Goal: Task Accomplishment & Management: Manage account settings

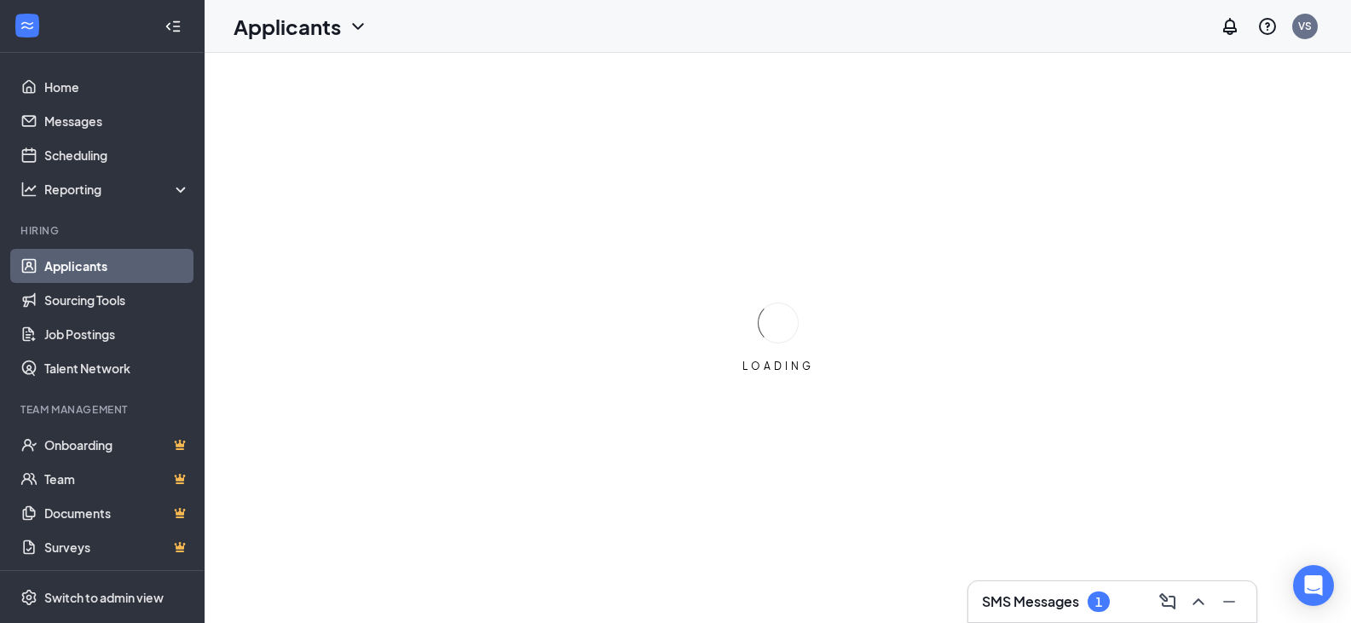
click at [1102, 596] on div "1" at bounding box center [1098, 602] width 7 height 14
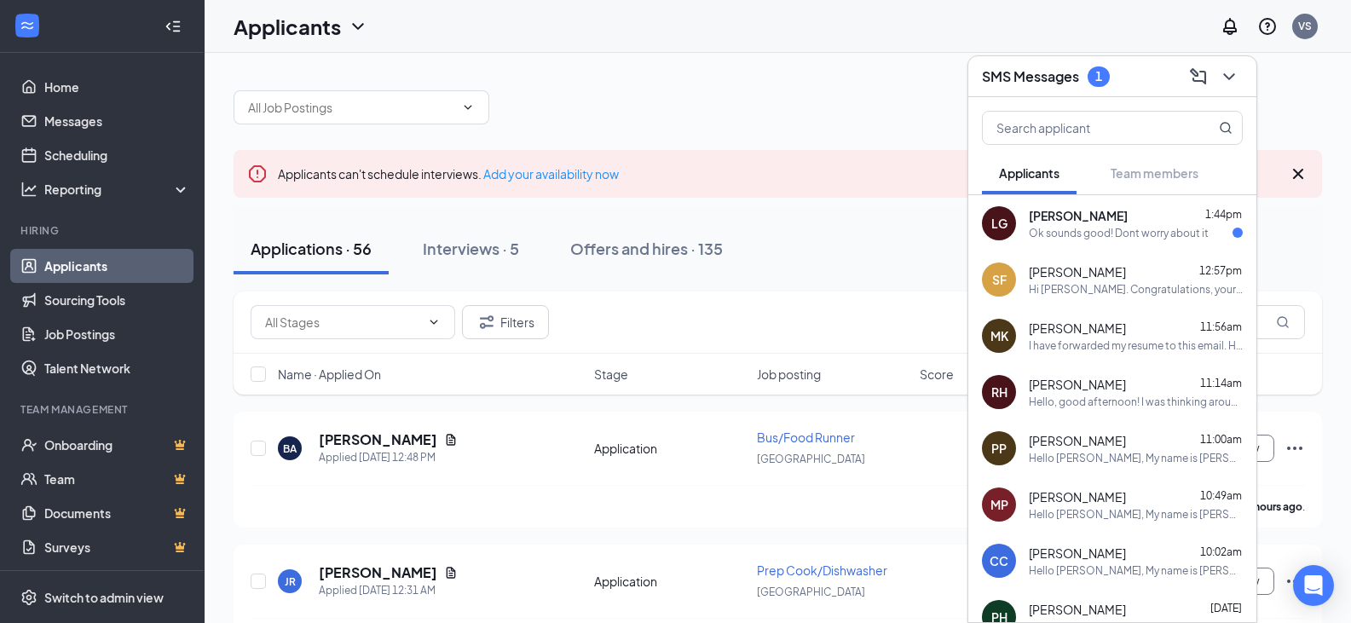
click at [1131, 229] on div "Ok sounds good! Dont worry about it" at bounding box center [1119, 233] width 180 height 14
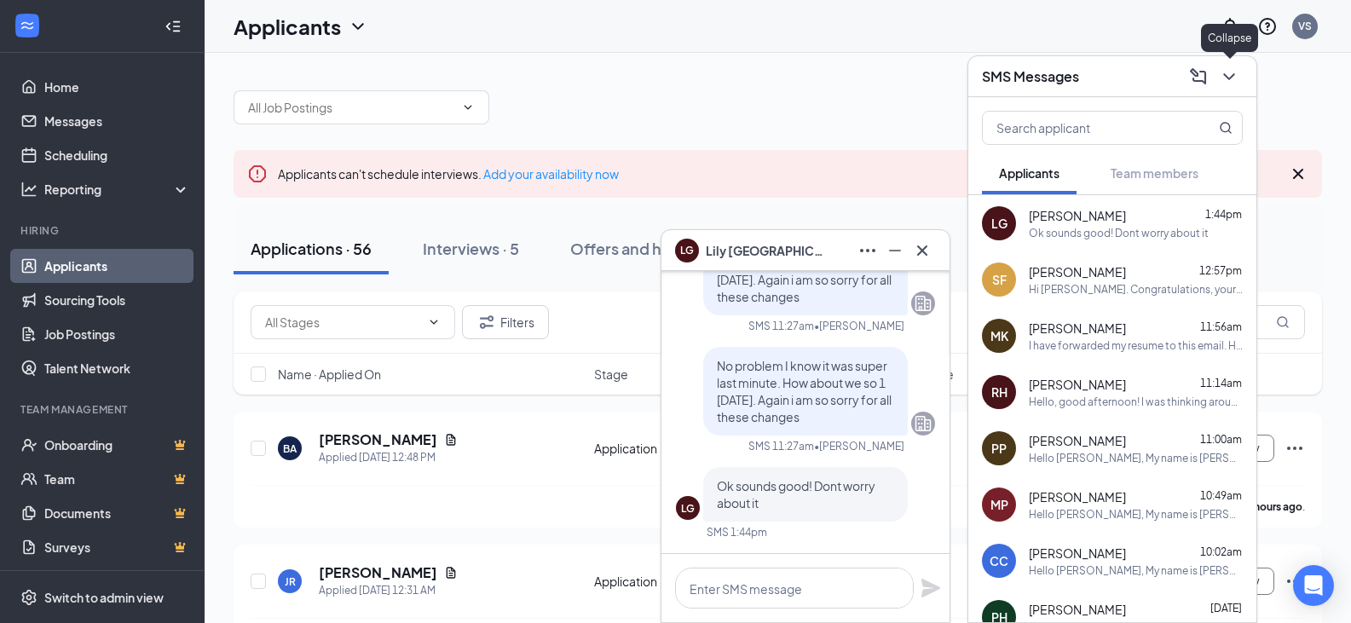
click at [1235, 73] on icon "ChevronDown" at bounding box center [1229, 76] width 20 height 20
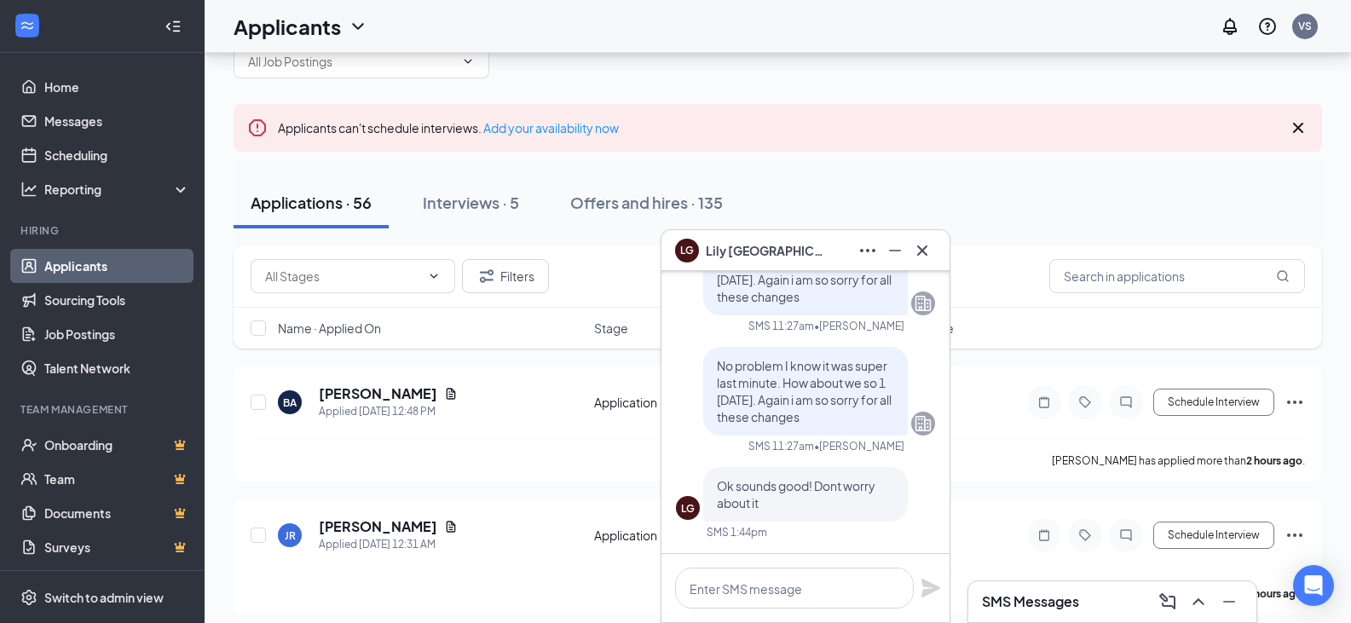
scroll to position [85, 0]
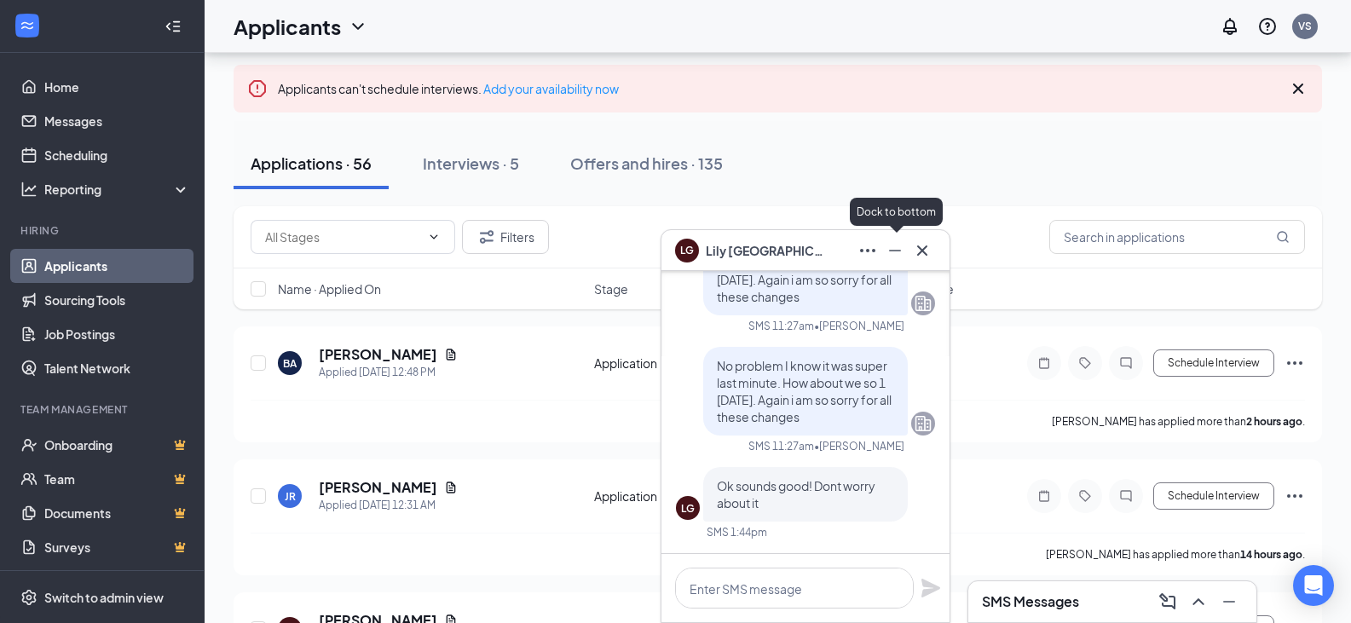
click at [891, 254] on icon "Minimize" at bounding box center [895, 250] width 20 height 20
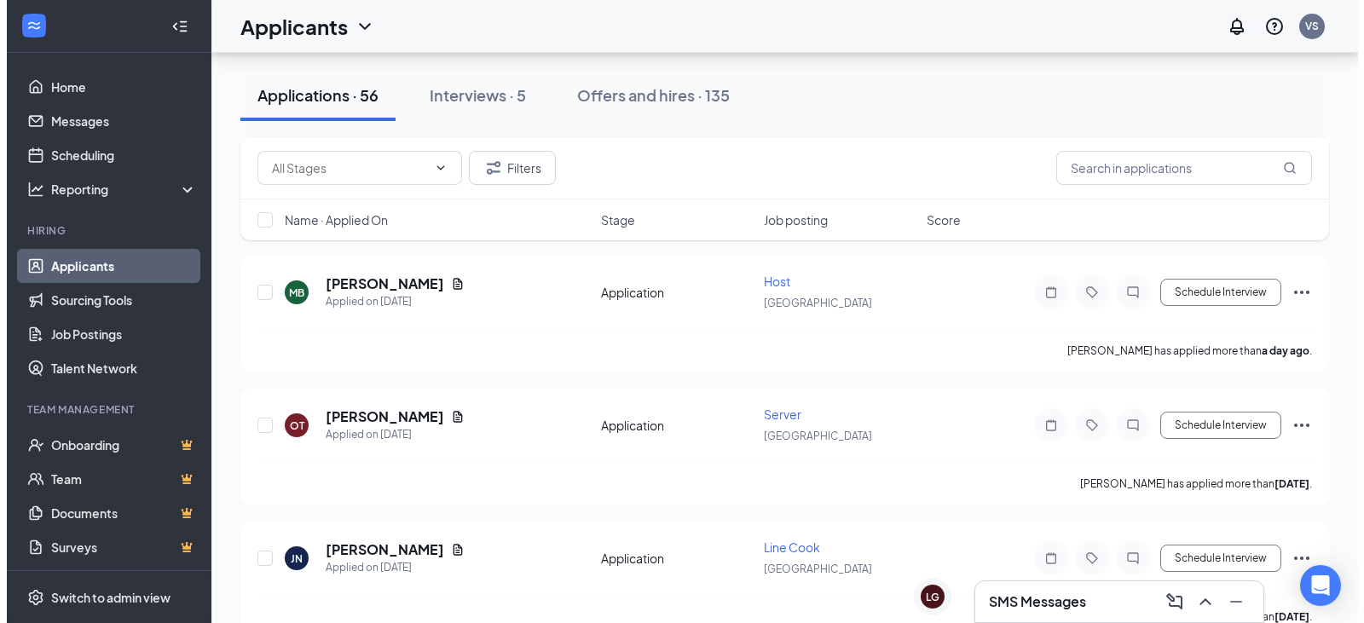
scroll to position [525, 0]
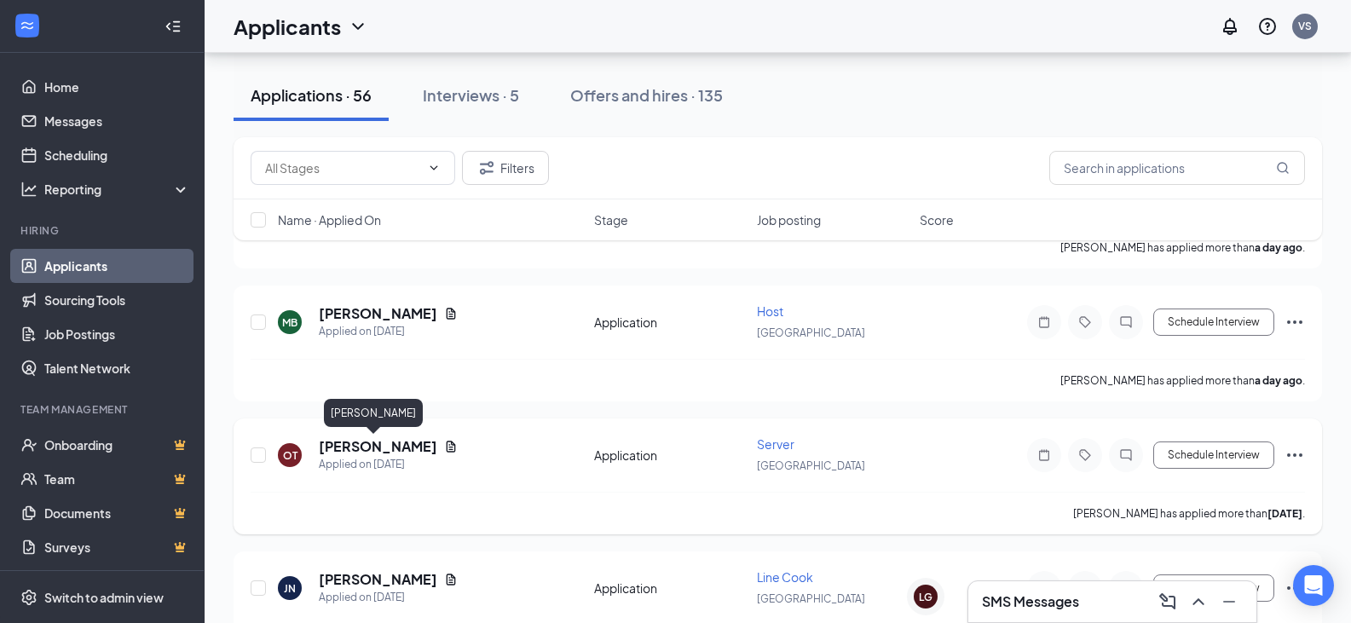
click at [340, 446] on h5 "[PERSON_NAME]" at bounding box center [378, 446] width 118 height 19
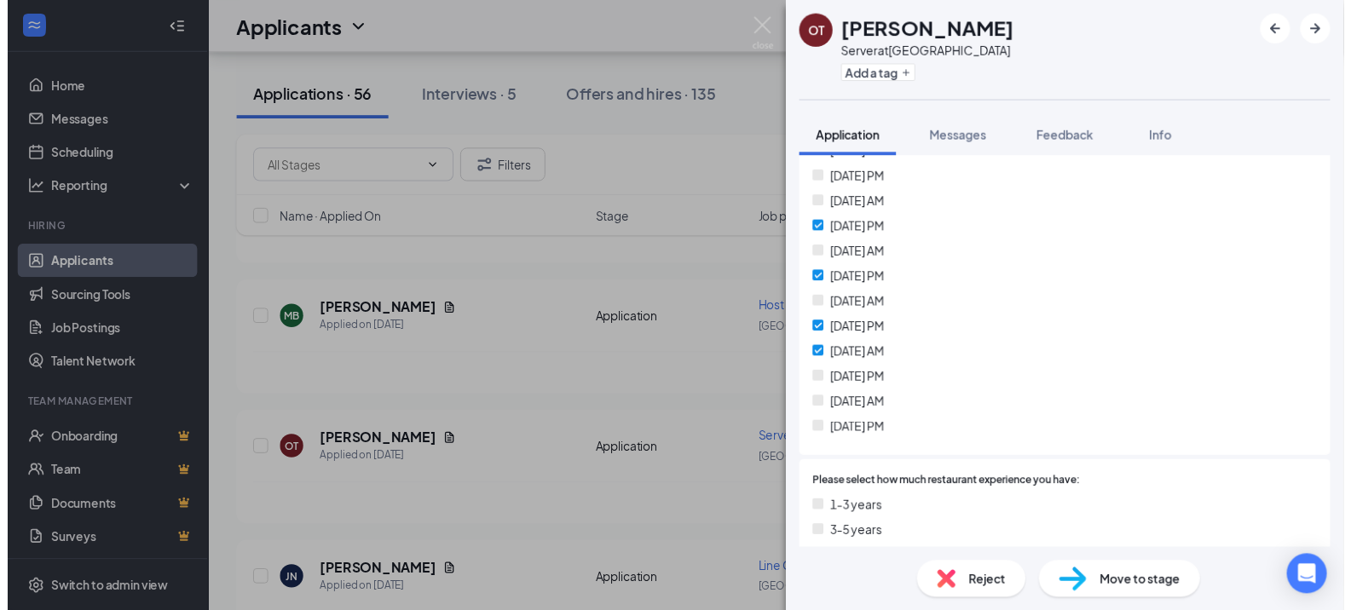
scroll to position [597, 0]
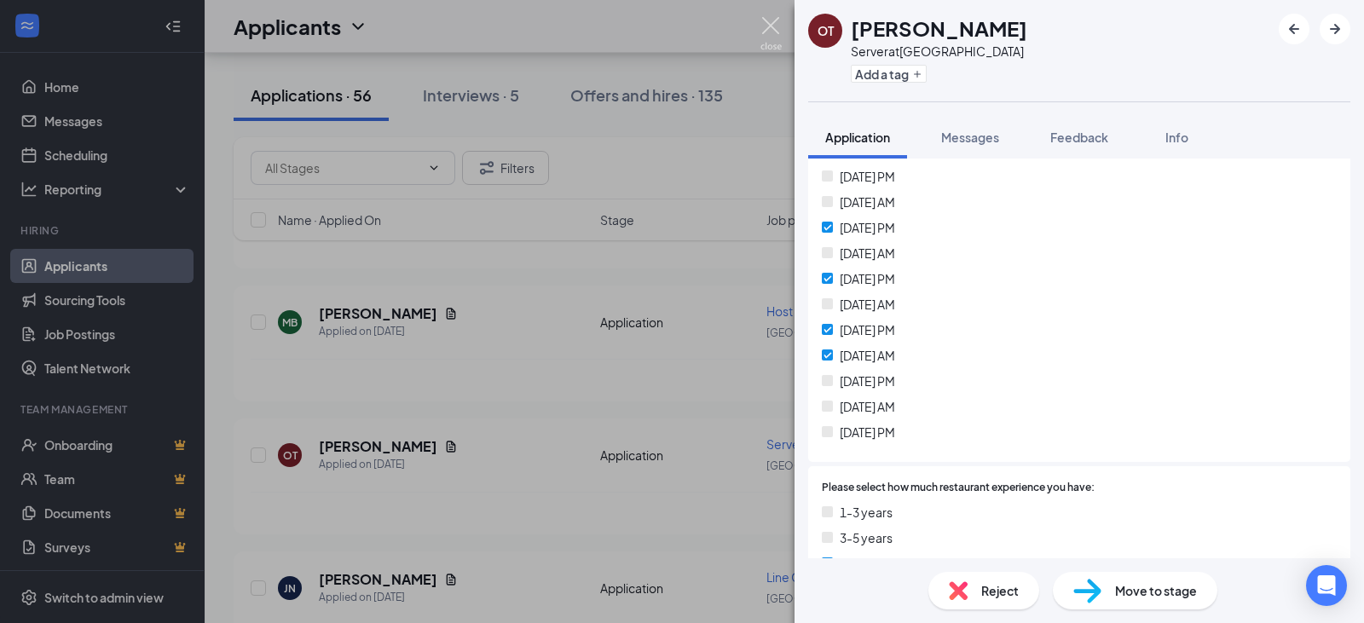
drag, startPoint x: 768, startPoint y: 18, endPoint x: 746, endPoint y: 45, distance: 35.1
click at [770, 18] on img at bounding box center [770, 33] width 21 height 33
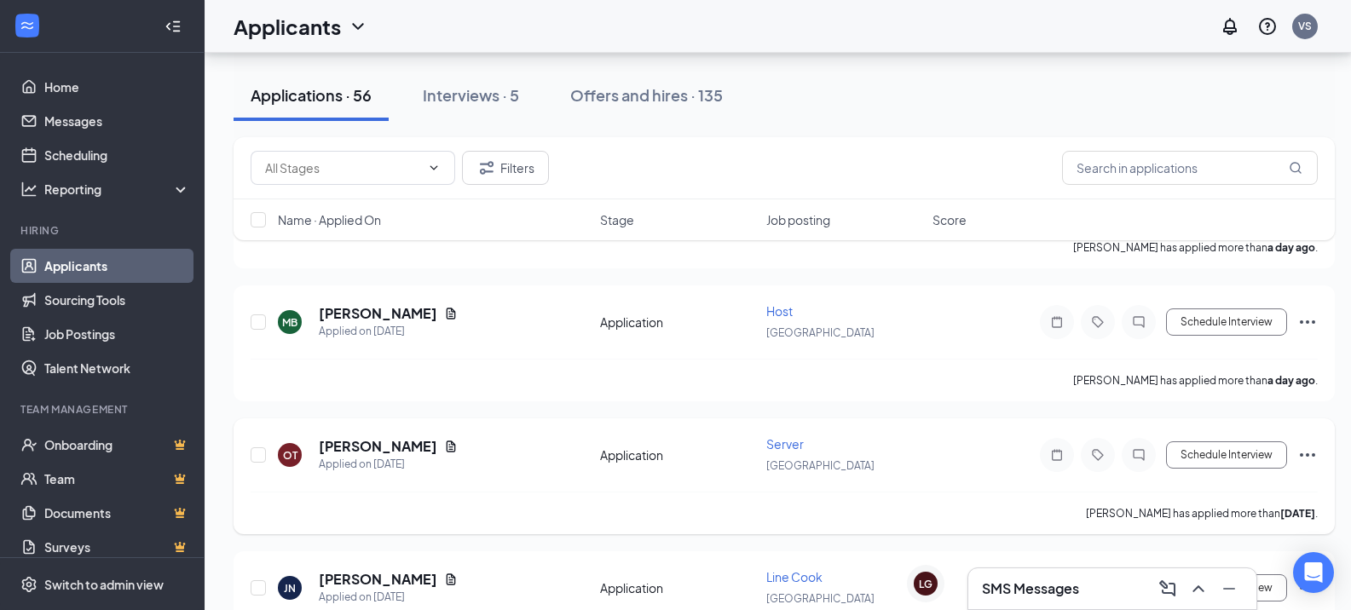
click at [1306, 455] on icon "Ellipses" at bounding box center [1307, 454] width 15 height 3
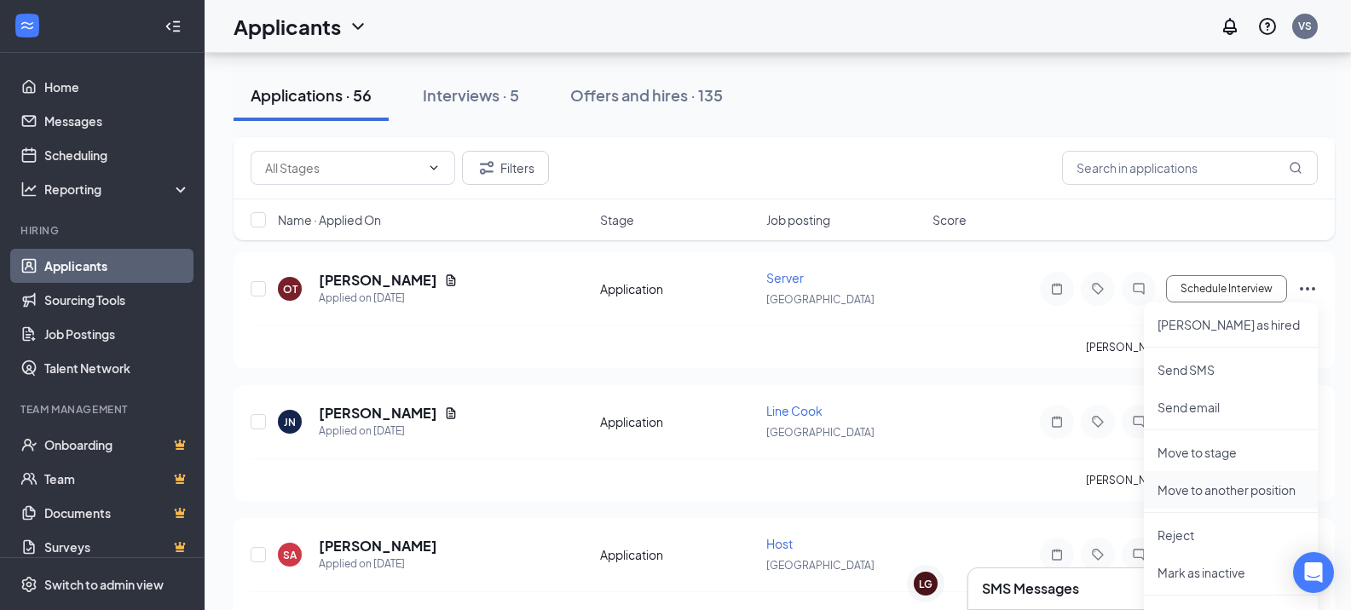
scroll to position [695, 0]
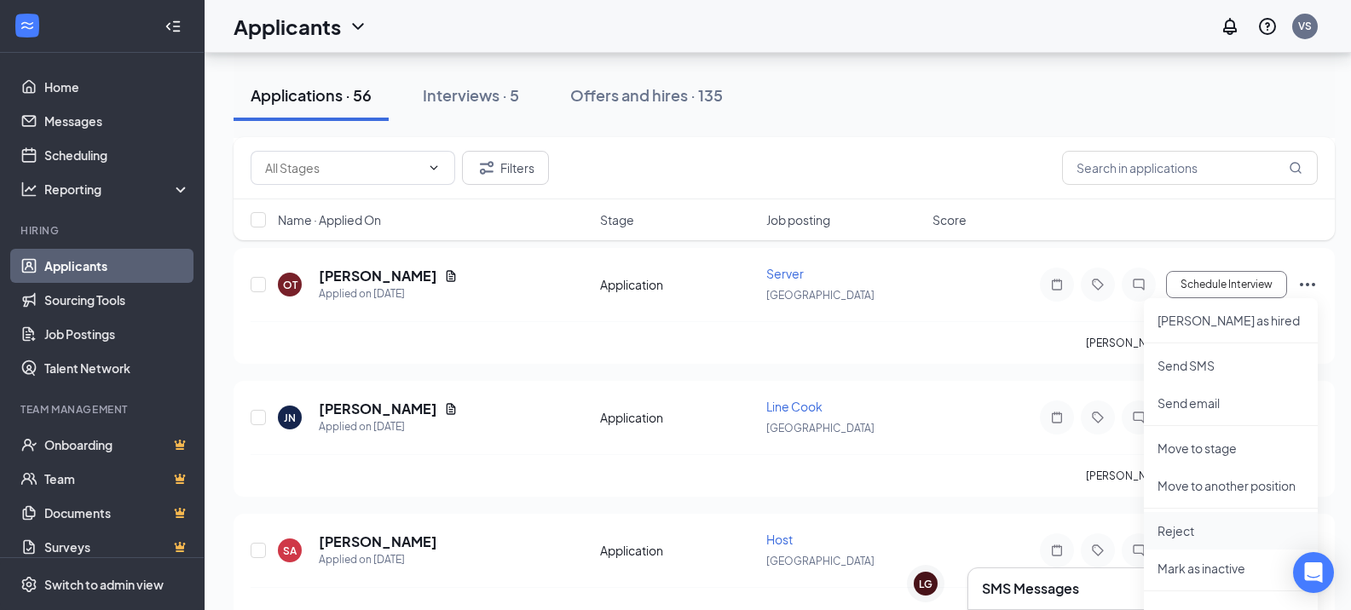
click at [1201, 530] on p "Reject" at bounding box center [1230, 530] width 147 height 17
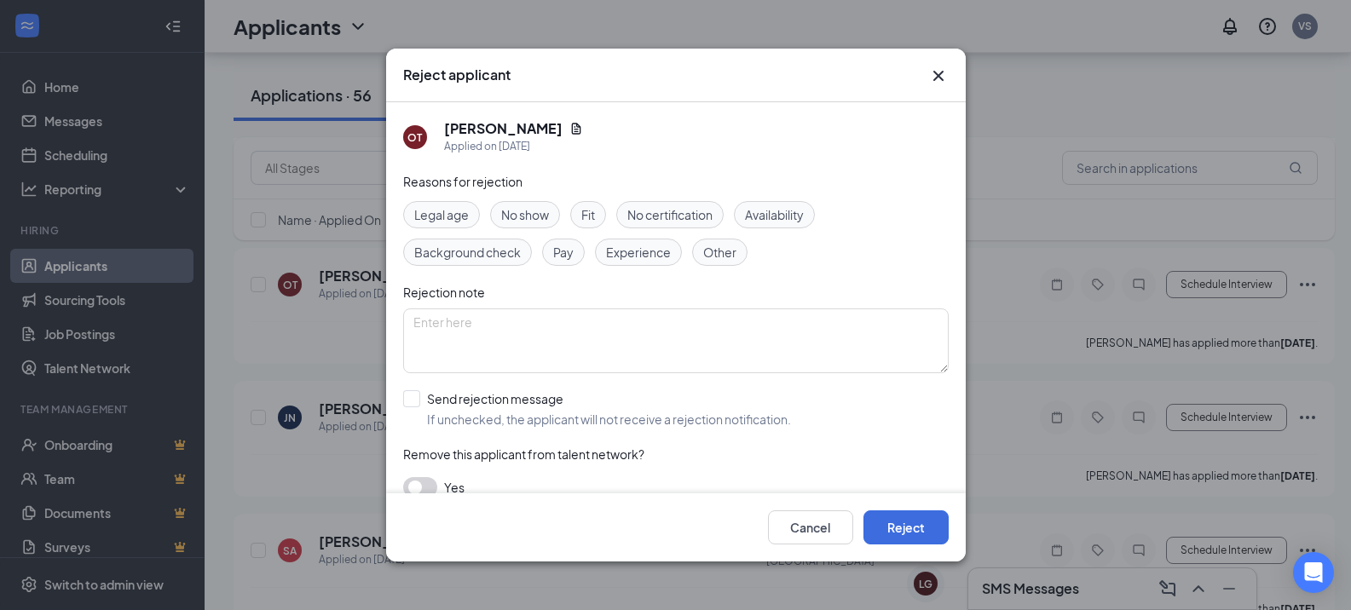
click at [784, 205] on span "Availability" at bounding box center [774, 214] width 59 height 19
click at [510, 402] on input "Send rejection message If unchecked, the applicant will not receive a rejection…" at bounding box center [597, 408] width 388 height 37
checkbox input "true"
click at [928, 533] on button "Reject" at bounding box center [905, 527] width 85 height 34
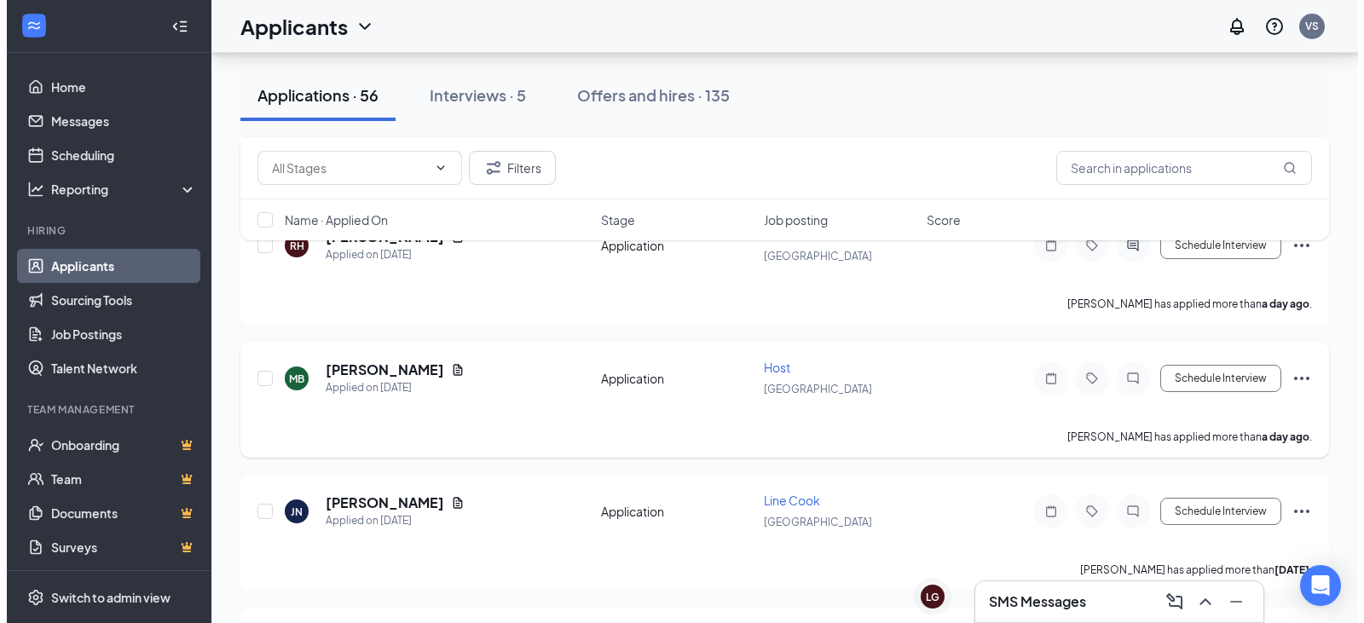
scroll to position [511, 0]
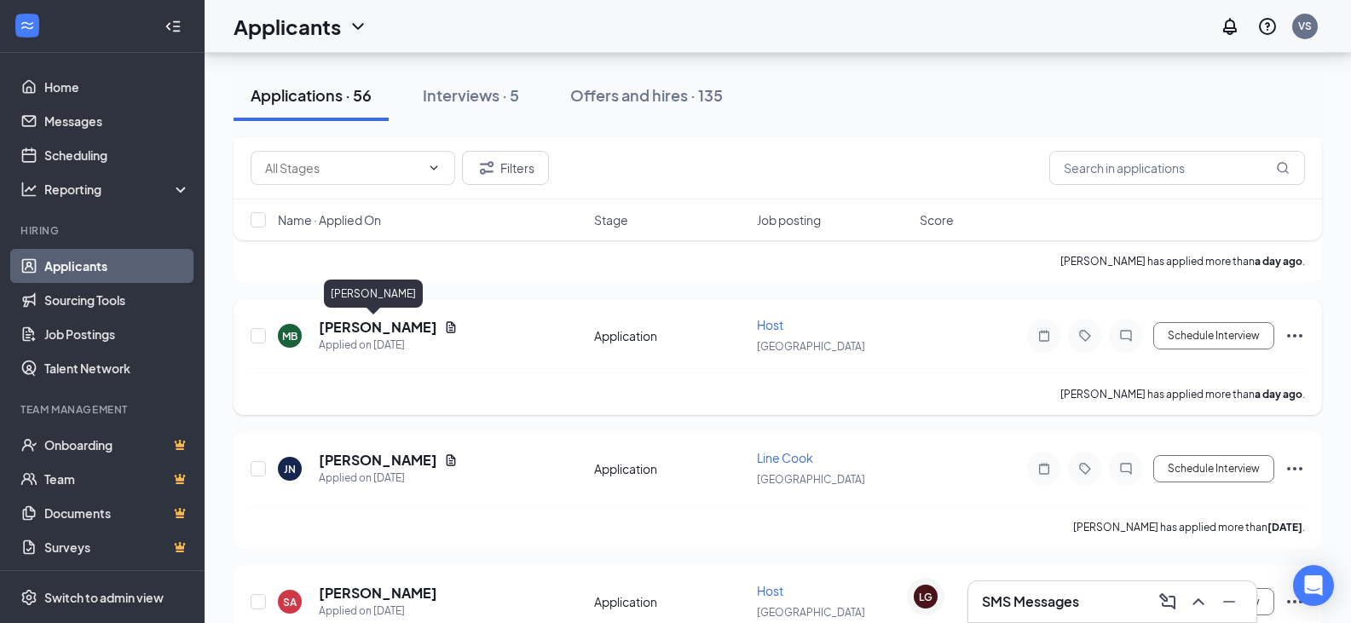
click at [389, 329] on h5 "[PERSON_NAME]" at bounding box center [378, 327] width 118 height 19
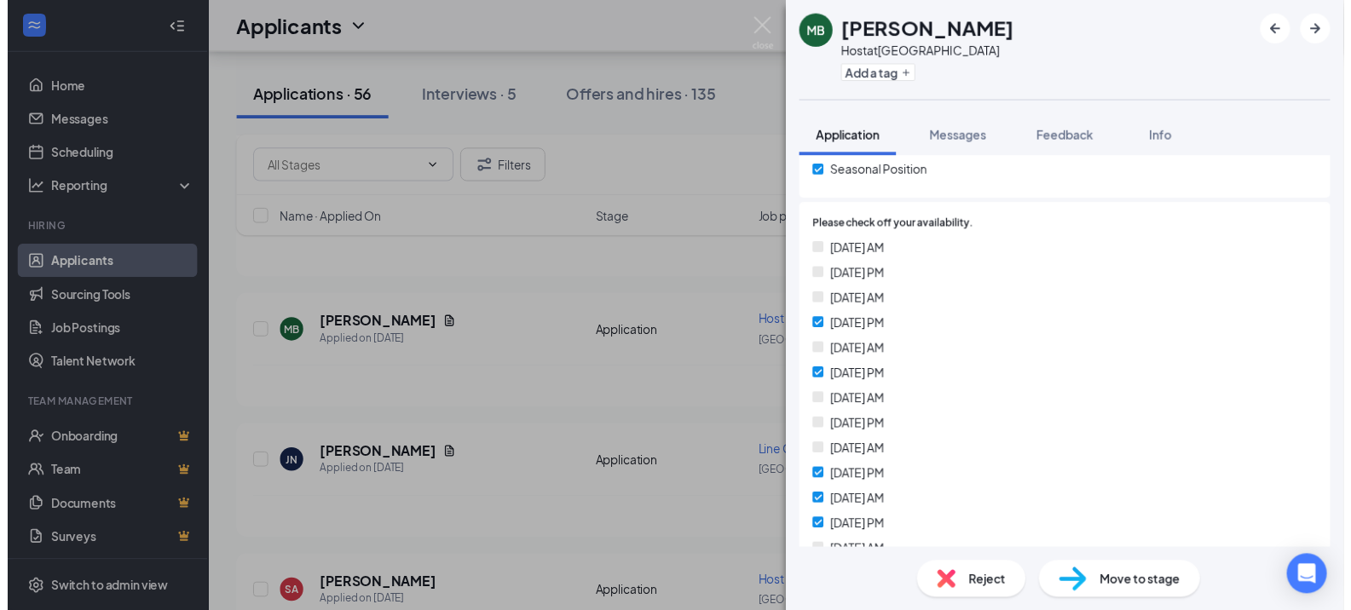
scroll to position [426, 0]
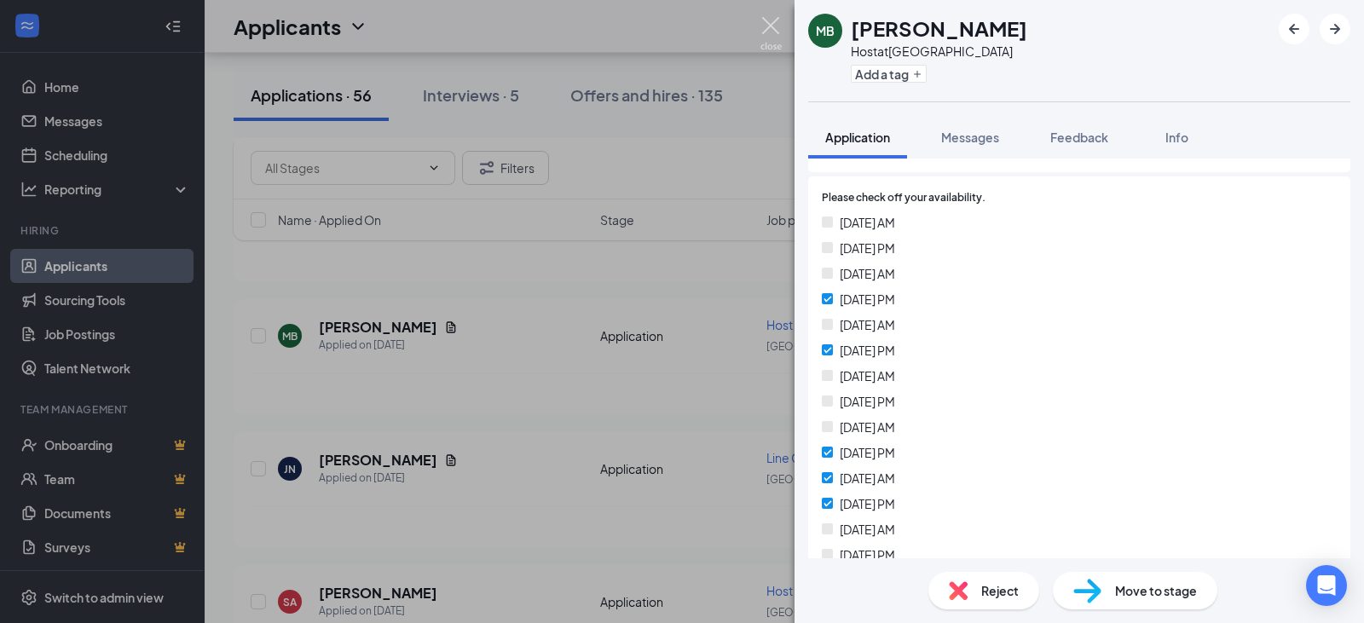
drag, startPoint x: 767, startPoint y: 27, endPoint x: 797, endPoint y: 107, distance: 84.7
click at [767, 28] on img at bounding box center [770, 33] width 21 height 33
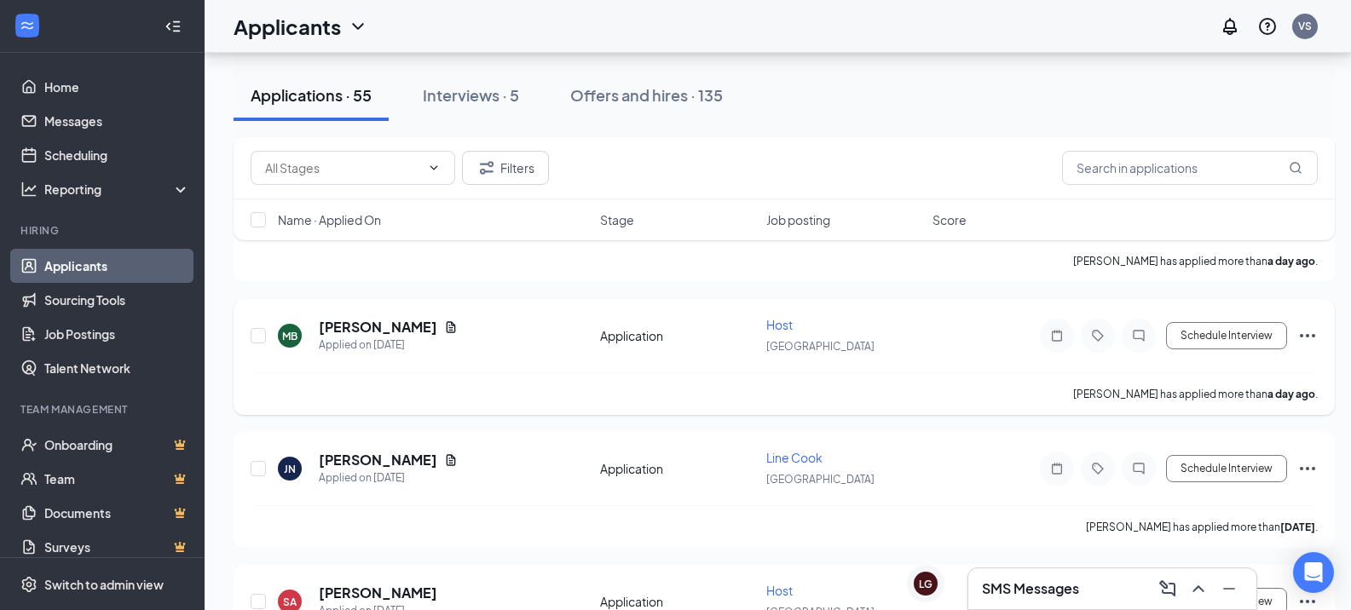
click at [1311, 334] on icon "Ellipses" at bounding box center [1307, 336] width 20 height 20
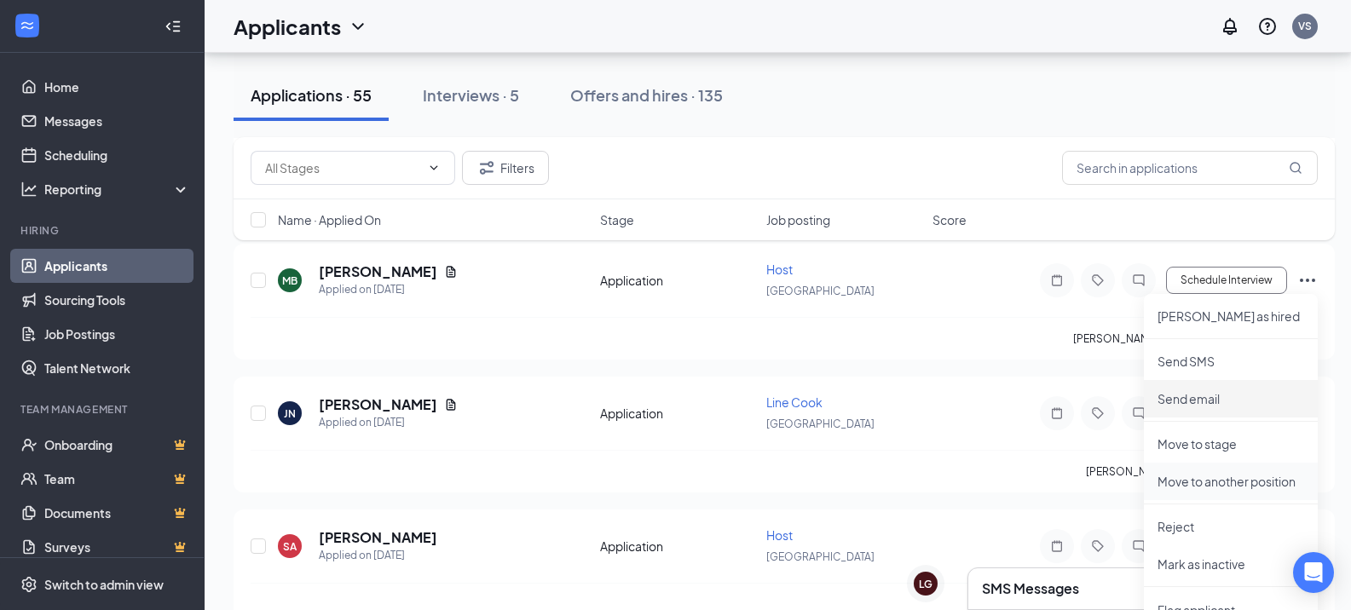
scroll to position [597, 0]
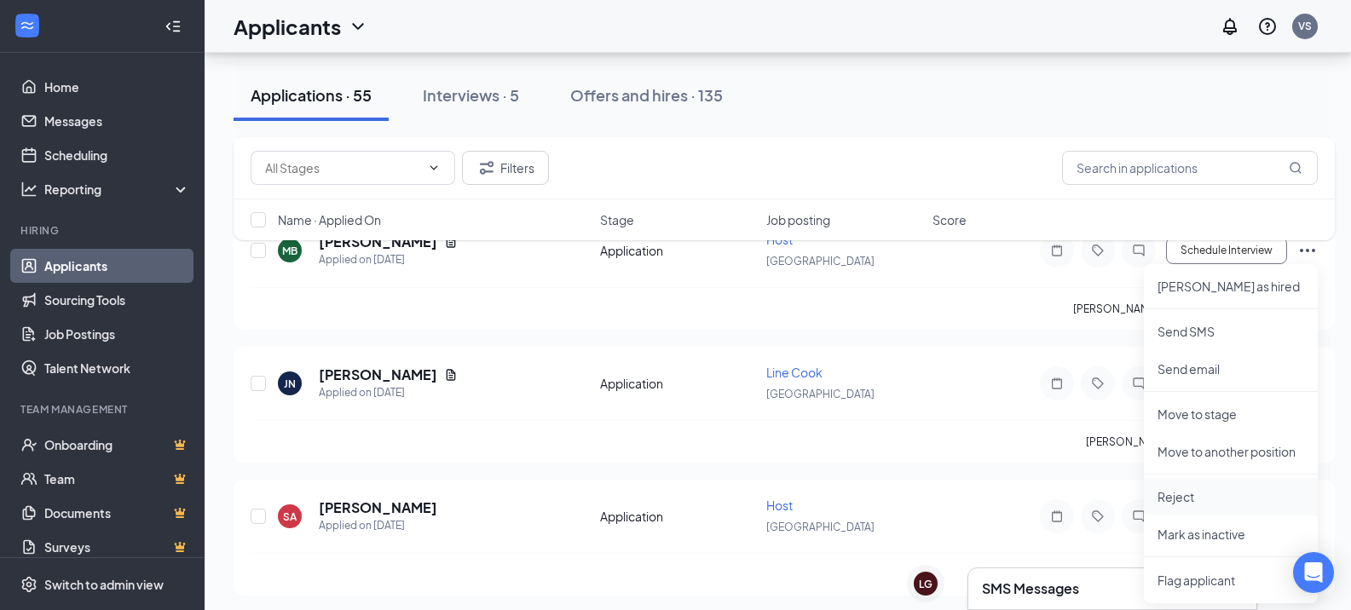
click at [1187, 493] on p "Reject" at bounding box center [1230, 496] width 147 height 17
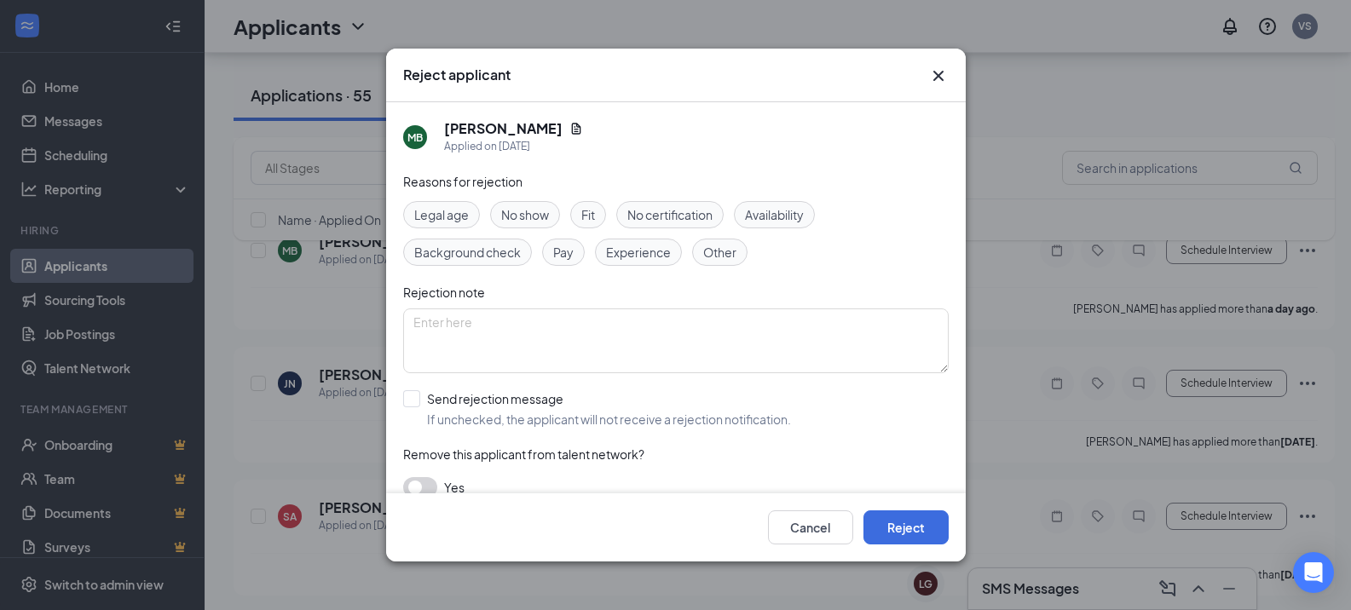
click at [784, 210] on span "Availability" at bounding box center [774, 214] width 59 height 19
click at [523, 412] on input "Send rejection message If unchecked, the applicant will not receive a rejection…" at bounding box center [597, 408] width 388 height 37
checkbox input "true"
click at [912, 533] on button "Reject" at bounding box center [905, 527] width 85 height 34
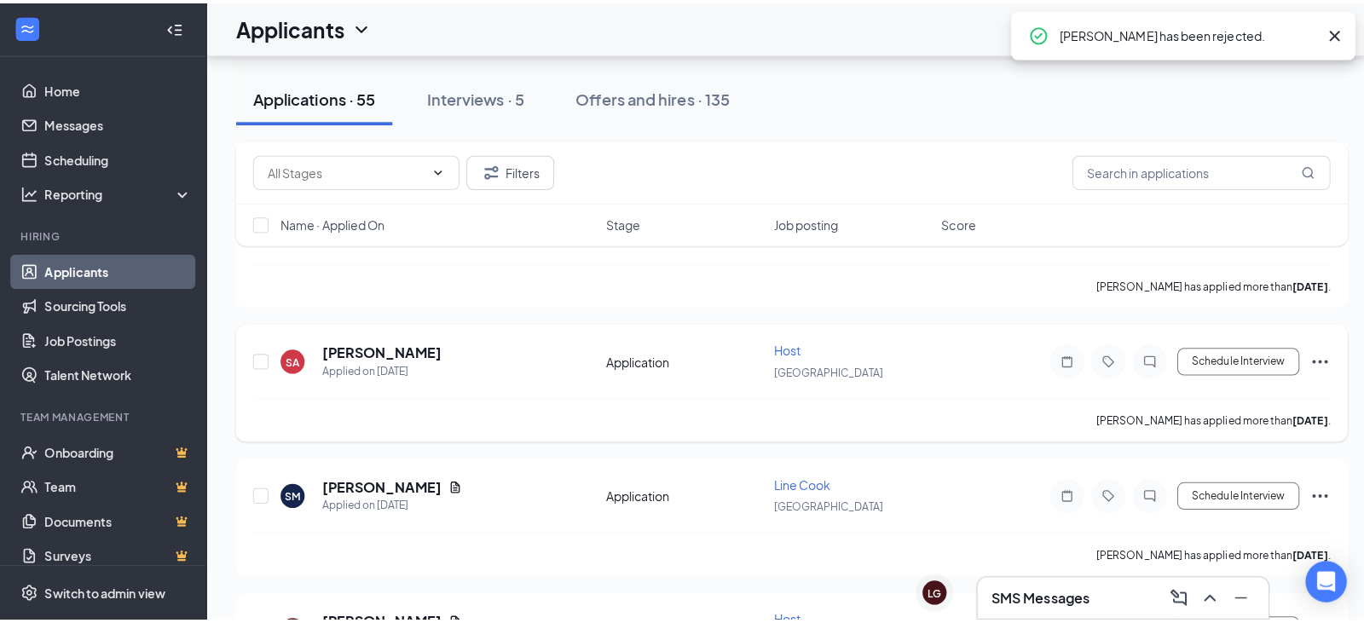
scroll to position [767, 0]
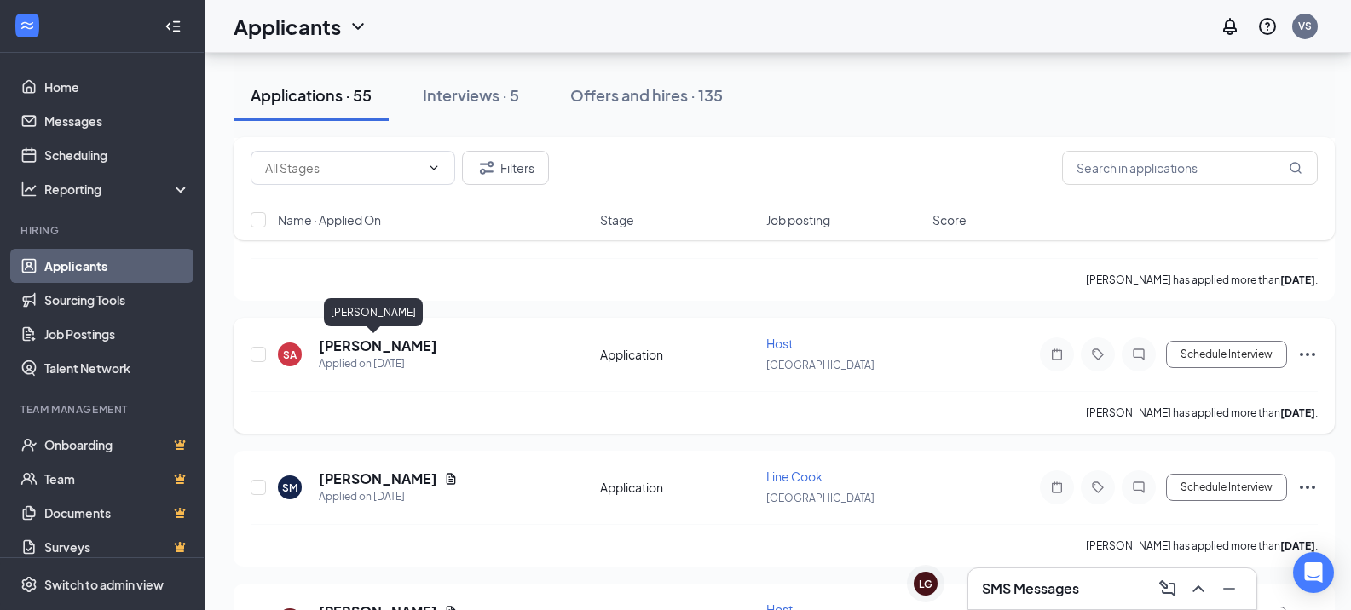
click at [394, 349] on h5 "[PERSON_NAME]" at bounding box center [378, 346] width 118 height 19
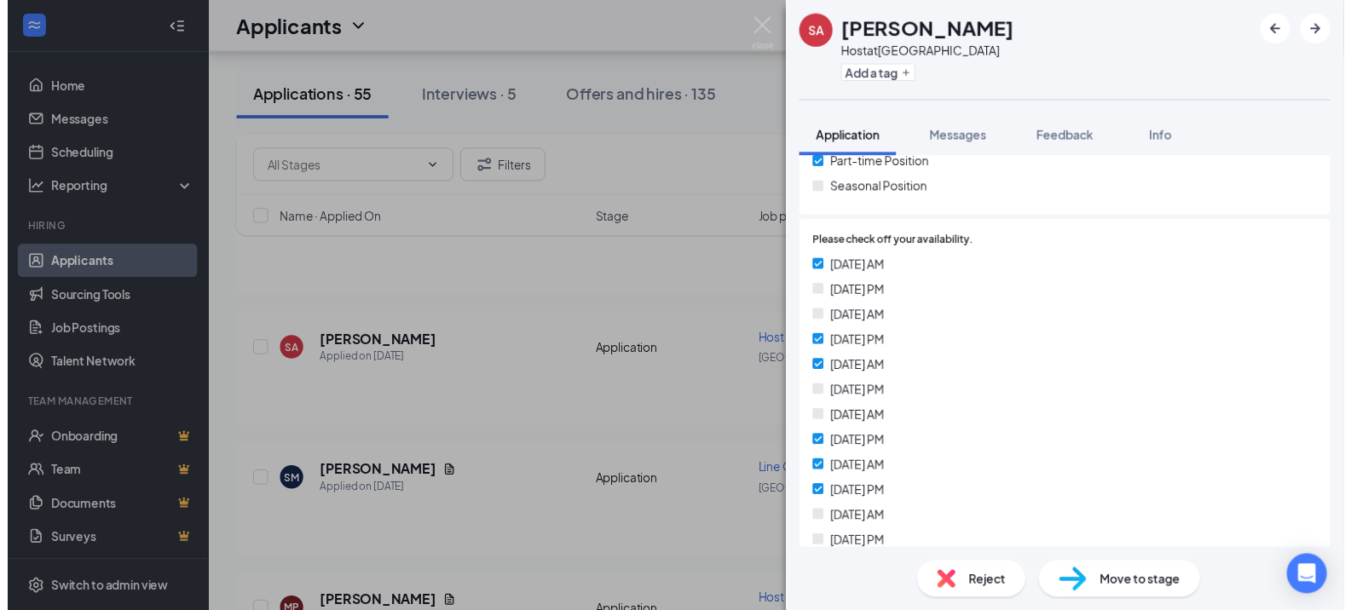
scroll to position [511, 0]
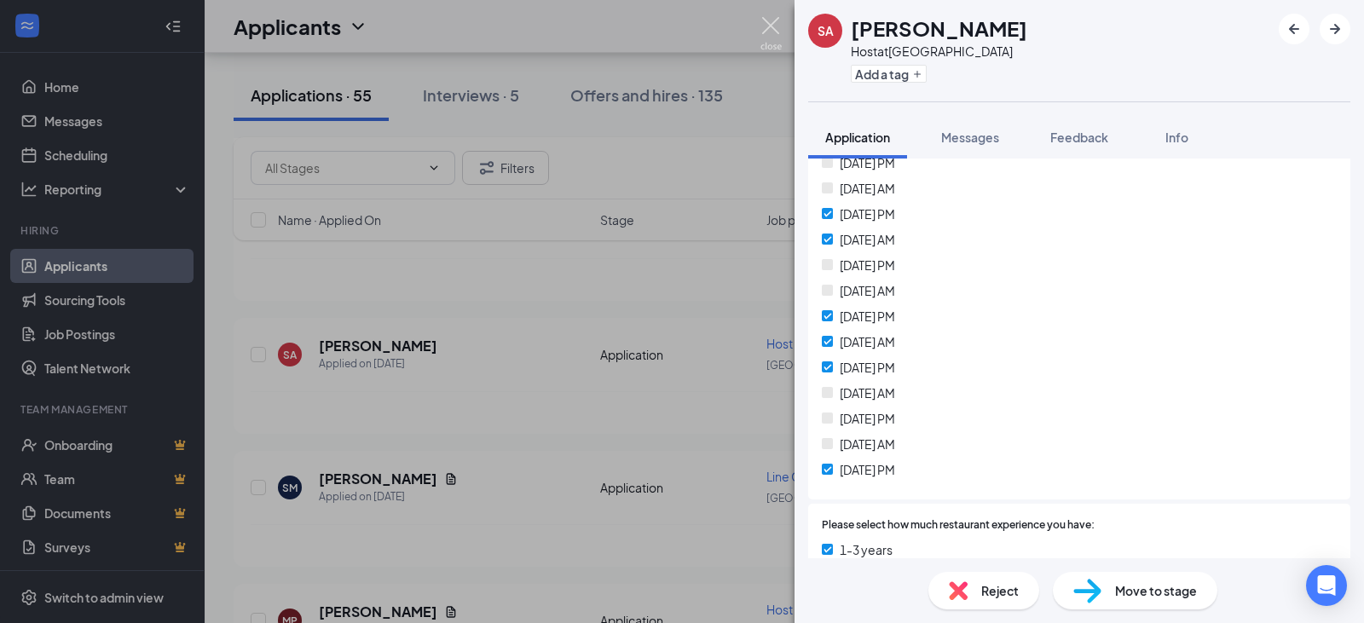
click at [778, 23] on img at bounding box center [770, 33] width 21 height 33
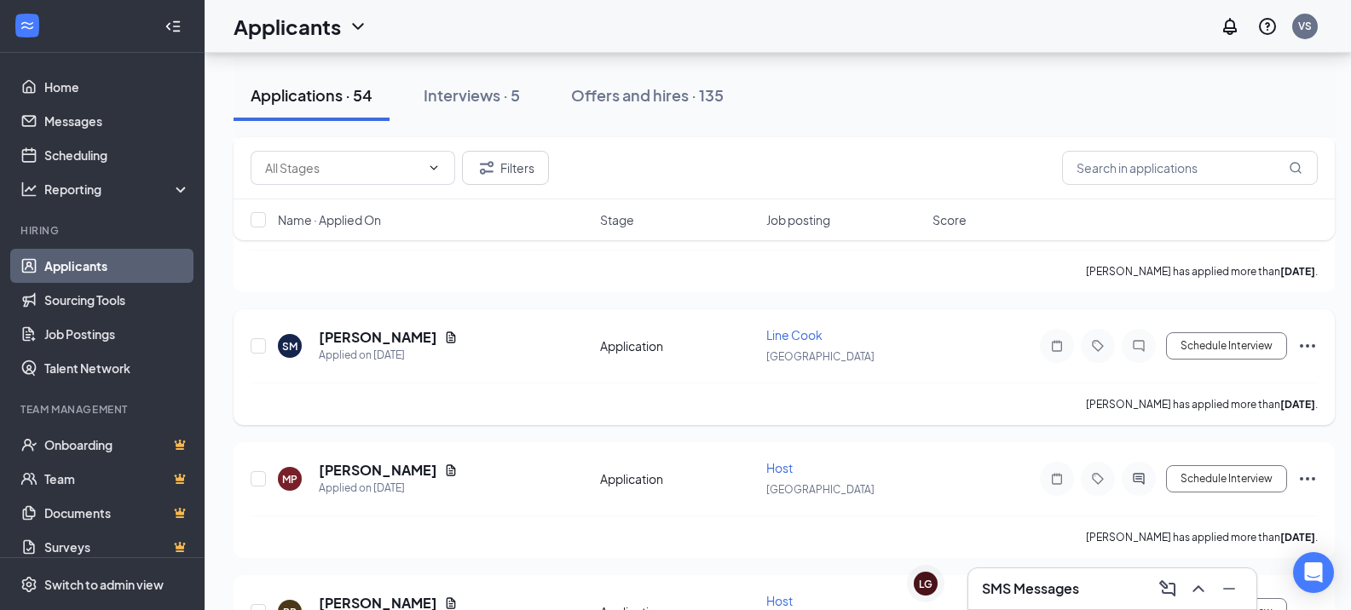
click at [1312, 338] on icon "Ellipses" at bounding box center [1307, 346] width 20 height 20
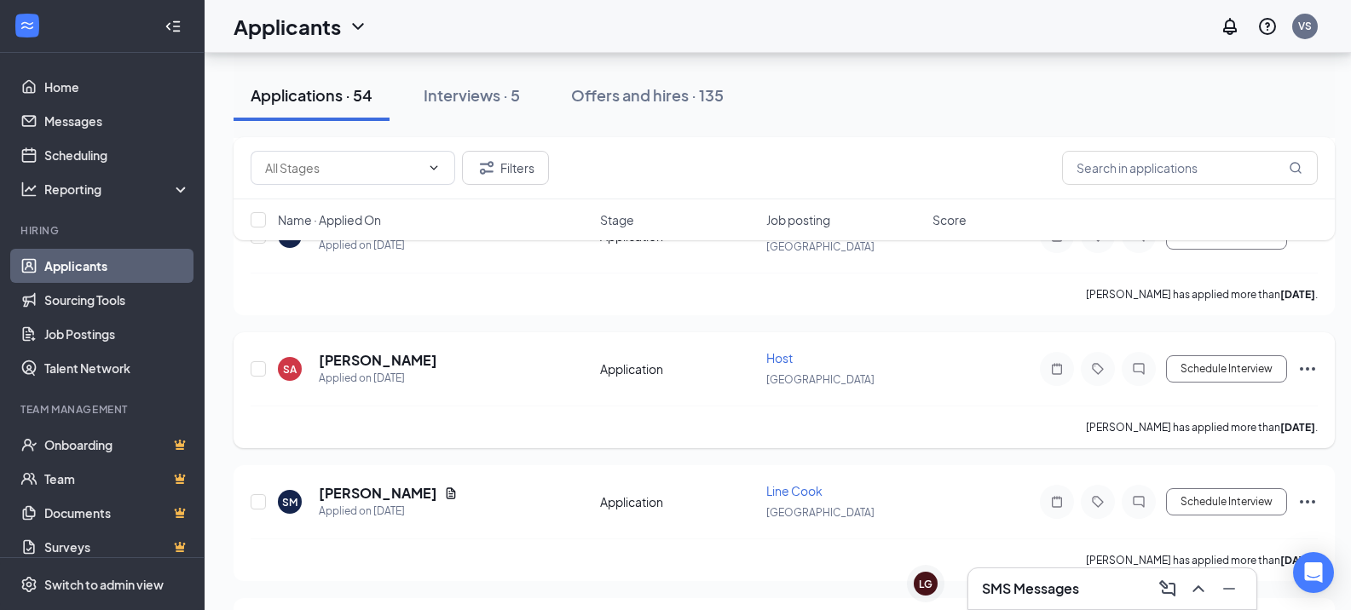
scroll to position [597, 0]
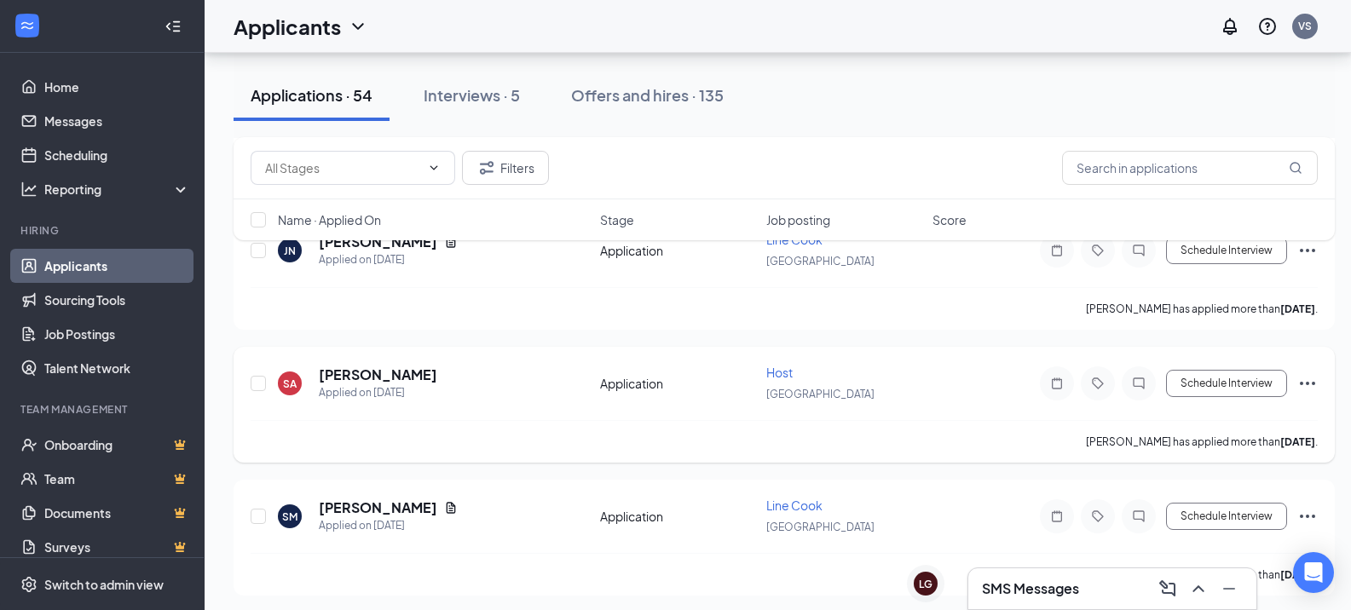
click at [1303, 381] on icon "Ellipses" at bounding box center [1307, 383] width 20 height 20
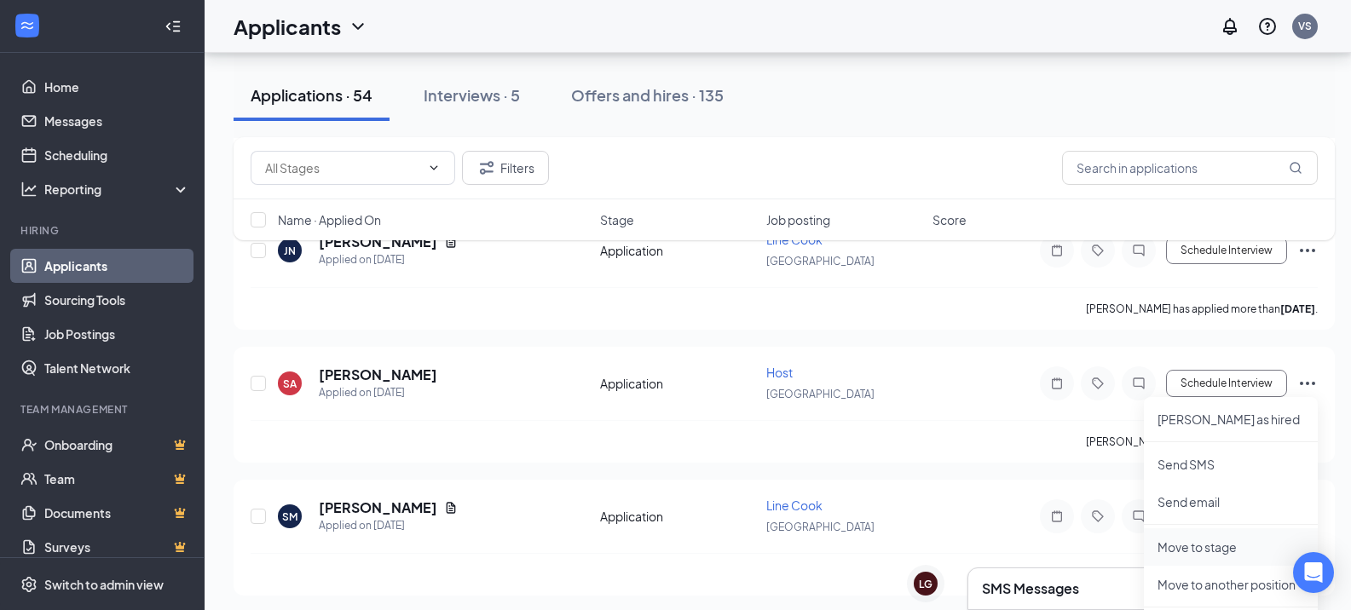
scroll to position [682, 0]
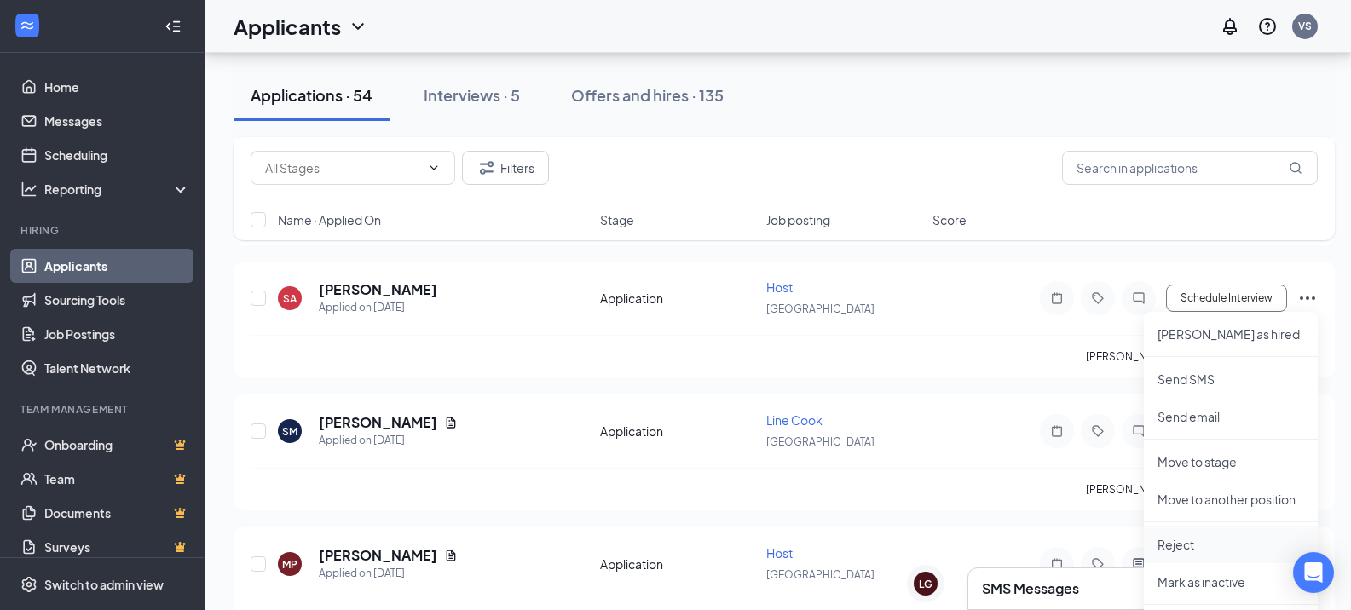
click at [1191, 545] on p "Reject" at bounding box center [1230, 544] width 147 height 17
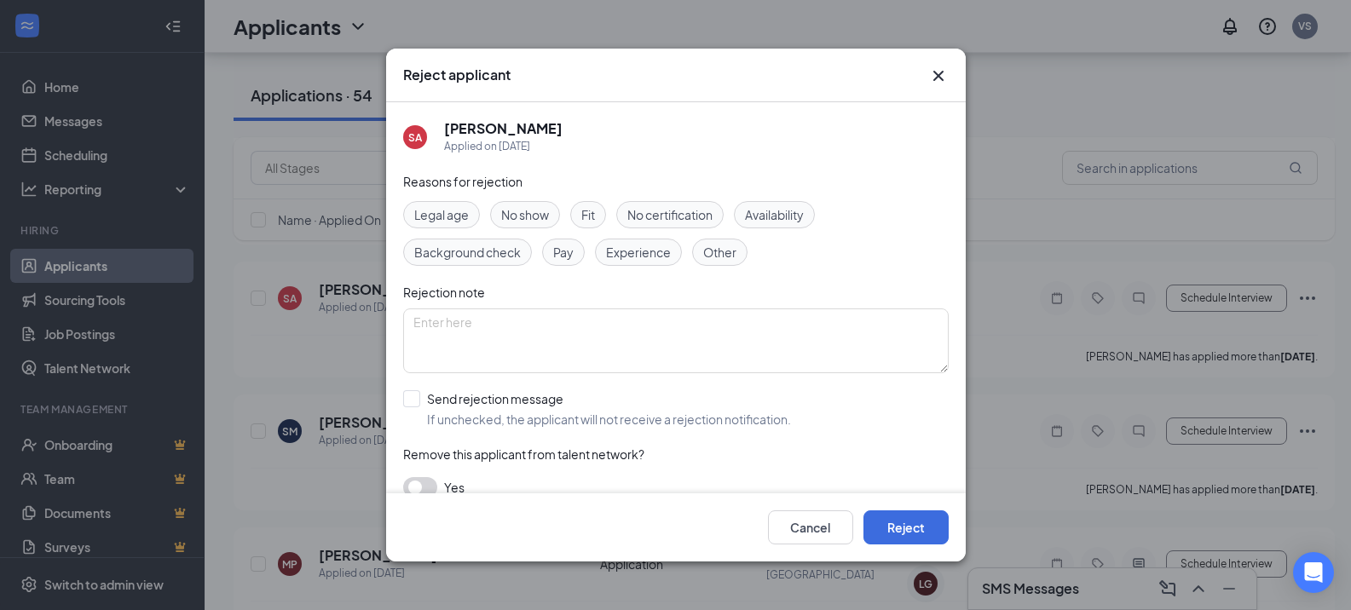
click at [781, 220] on div "Availability" at bounding box center [774, 214] width 81 height 27
click at [528, 414] on input "Send rejection message If unchecked, the applicant will not receive a rejection…" at bounding box center [597, 408] width 388 height 37
checkbox input "true"
click at [905, 534] on button "Reject" at bounding box center [905, 527] width 85 height 34
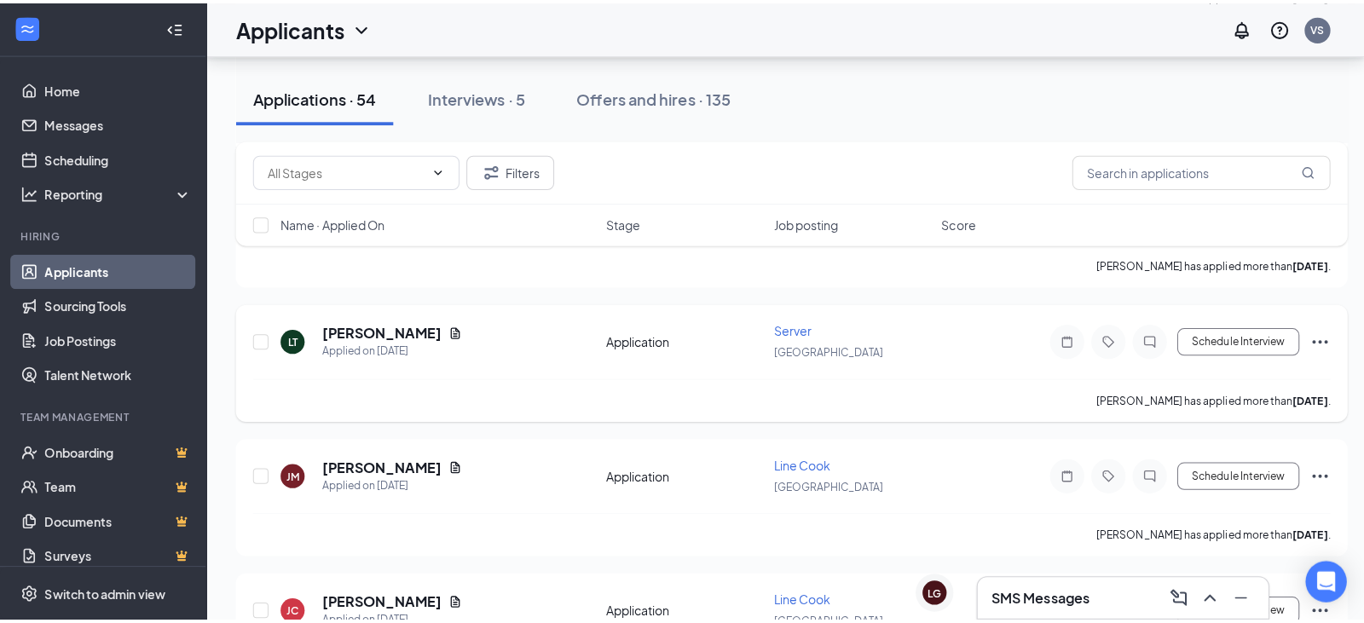
scroll to position [2130, 0]
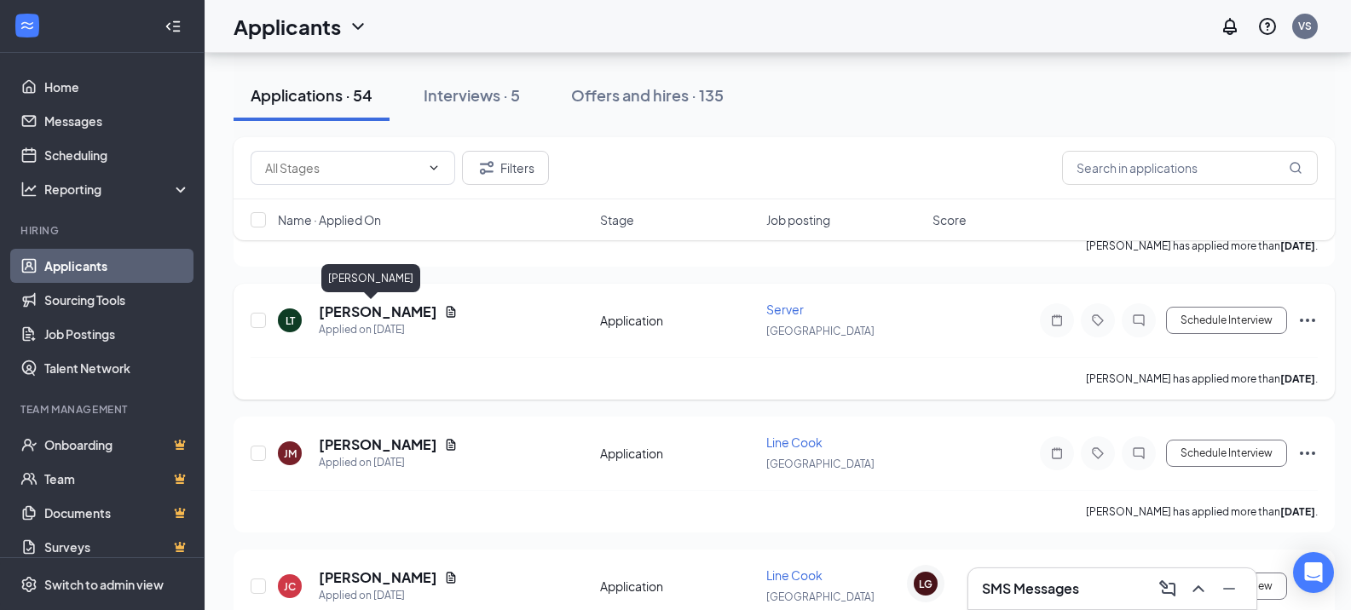
click at [361, 315] on h5 "[PERSON_NAME]" at bounding box center [378, 312] width 118 height 19
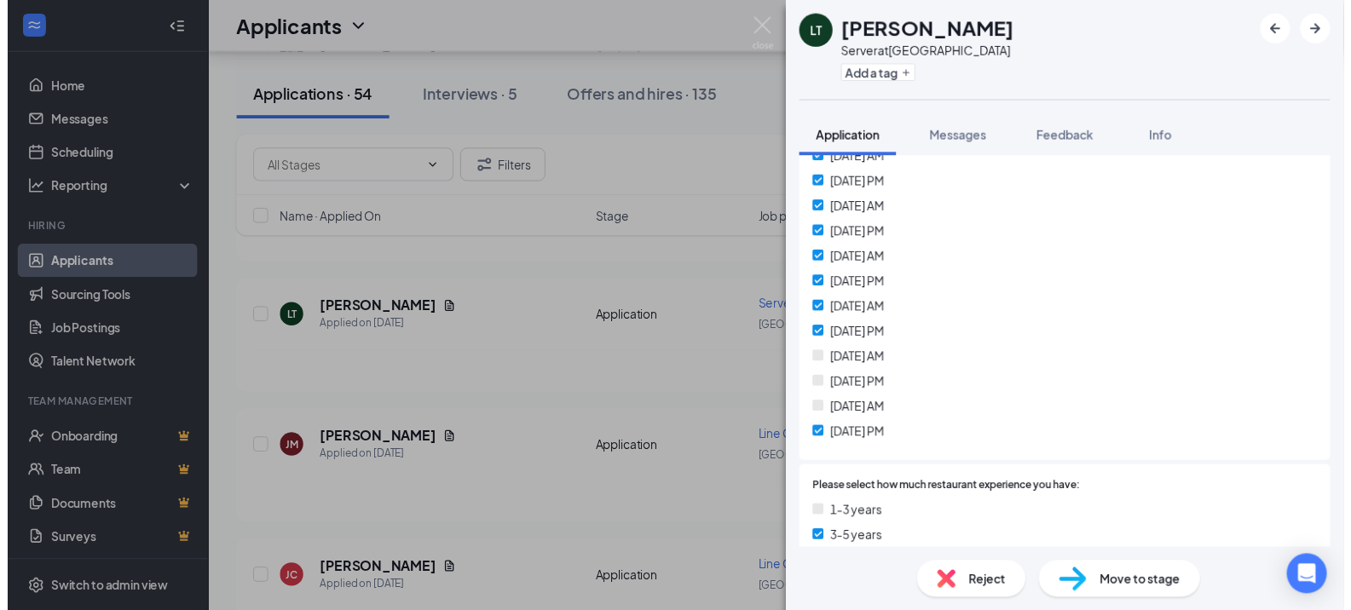
scroll to position [511, 0]
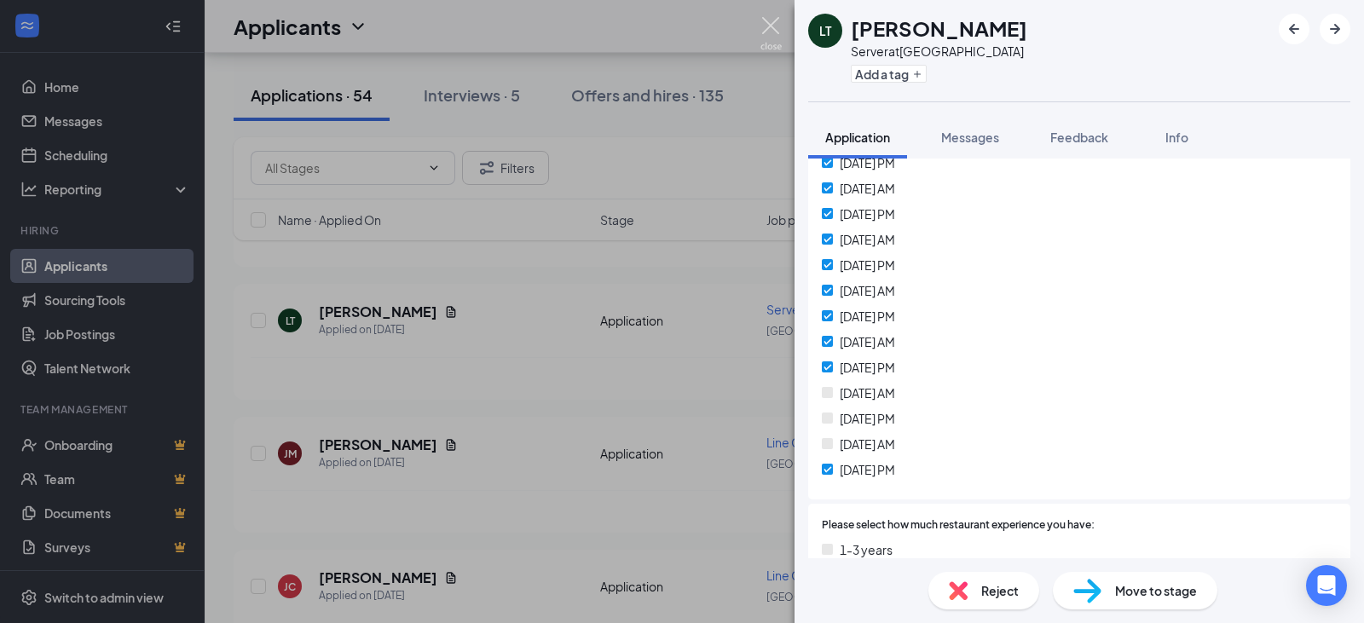
click at [772, 20] on img at bounding box center [770, 33] width 21 height 33
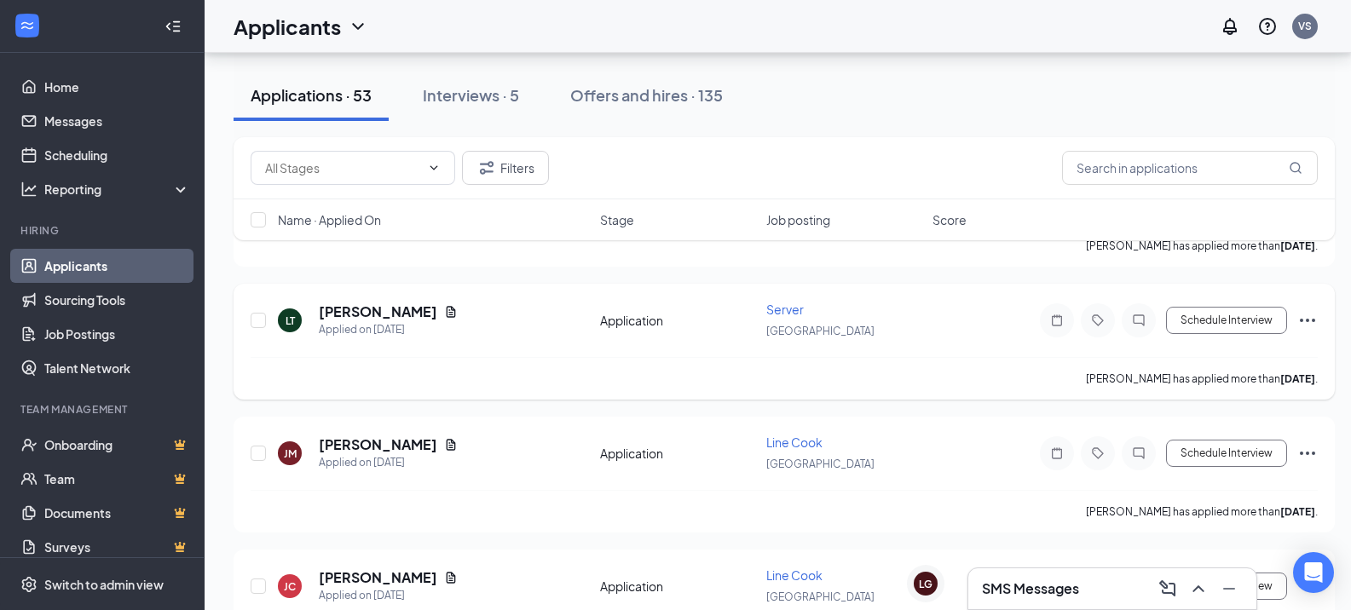
scroll to position [2136, 0]
click at [1305, 320] on icon "Ellipses" at bounding box center [1307, 320] width 20 height 20
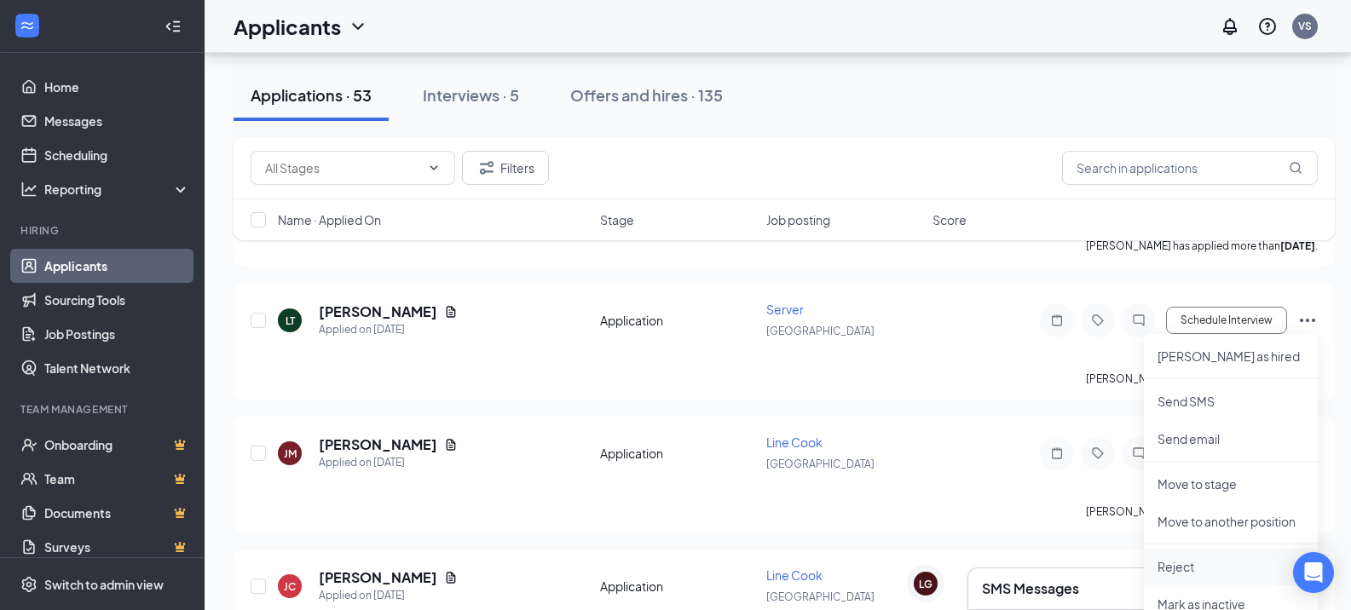
click at [1185, 569] on p "Reject" at bounding box center [1230, 566] width 147 height 17
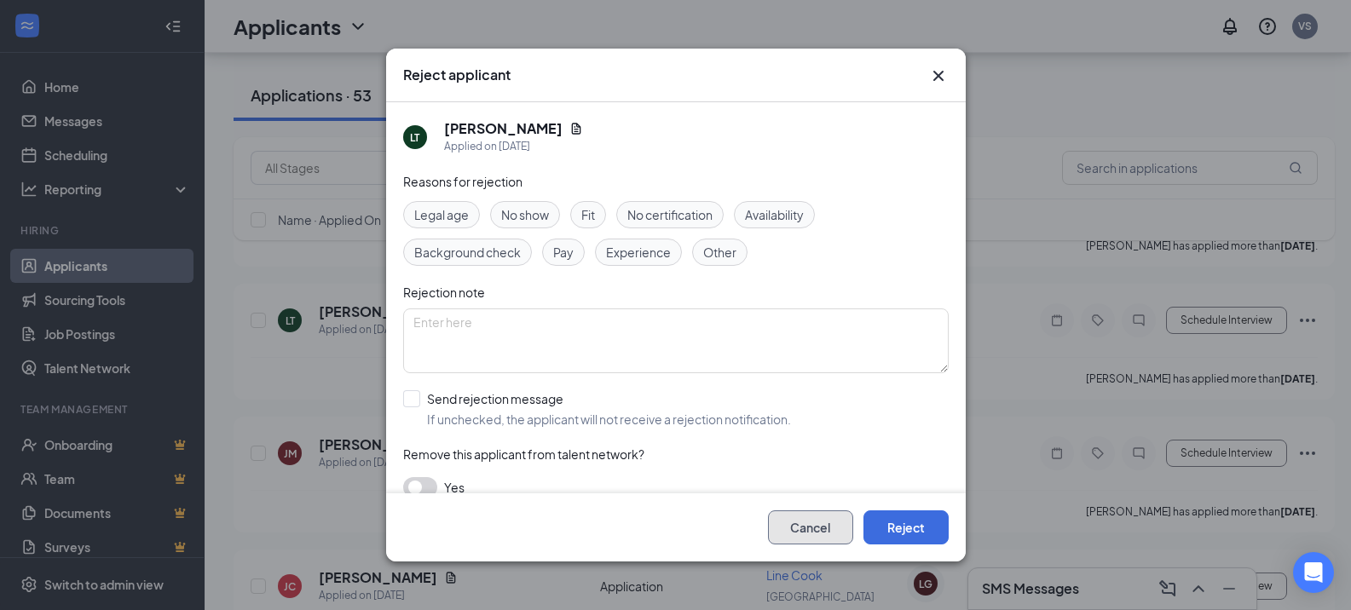
click at [794, 539] on button "Cancel" at bounding box center [810, 527] width 85 height 34
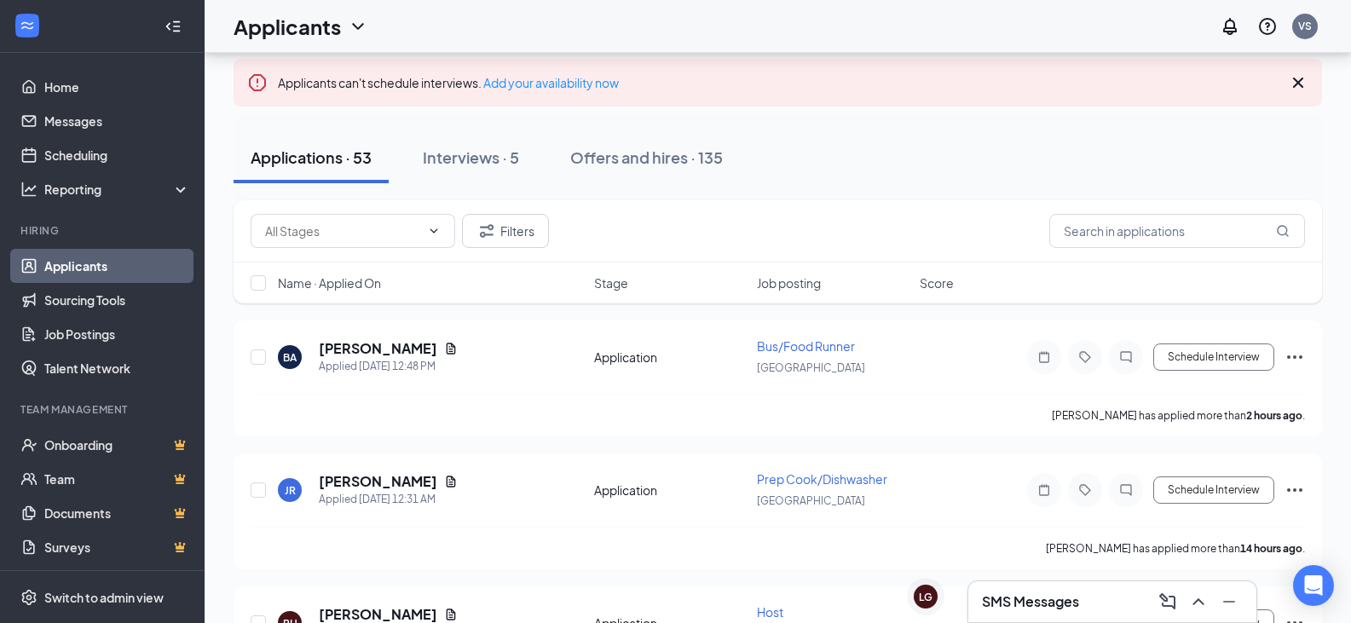
scroll to position [0, 0]
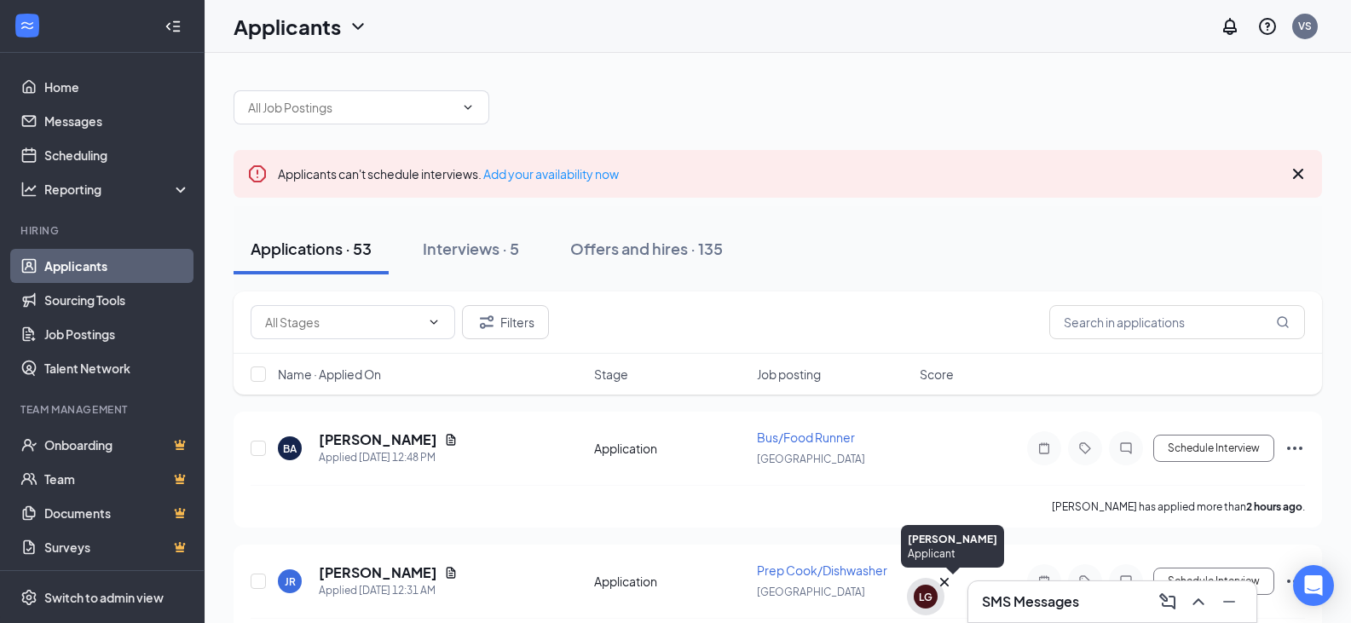
click at [944, 582] on icon "Cross" at bounding box center [944, 582] width 9 height 9
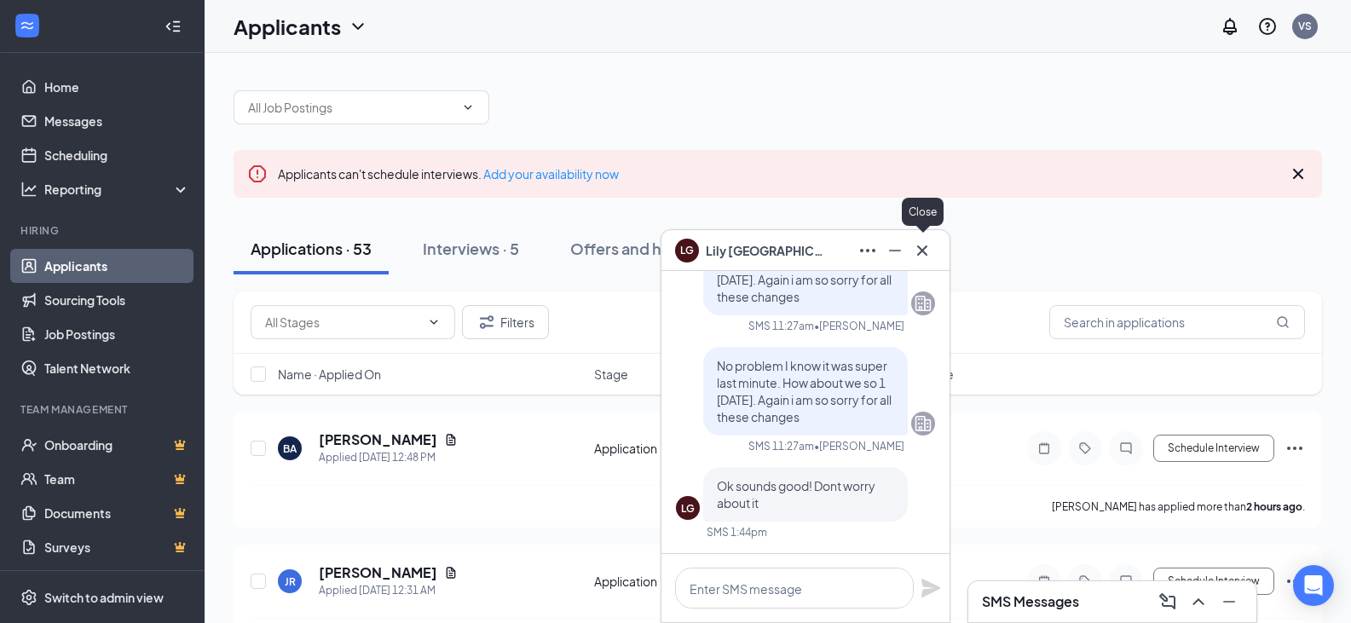
click at [931, 253] on icon "Cross" at bounding box center [922, 250] width 20 height 20
